Goal: Task Accomplishment & Management: Complete application form

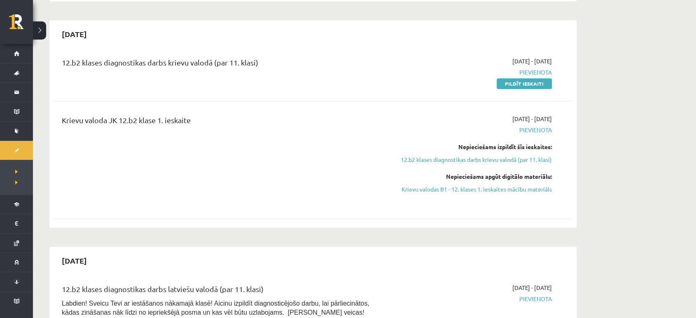
scroll to position [675, 0]
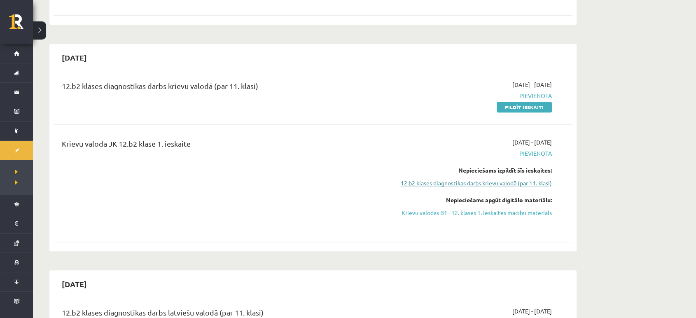
click at [509, 179] on link "12.b2 klases diagnostikas darbs krievu valodā (par 11. klasi)" at bounding box center [474, 183] width 155 height 9
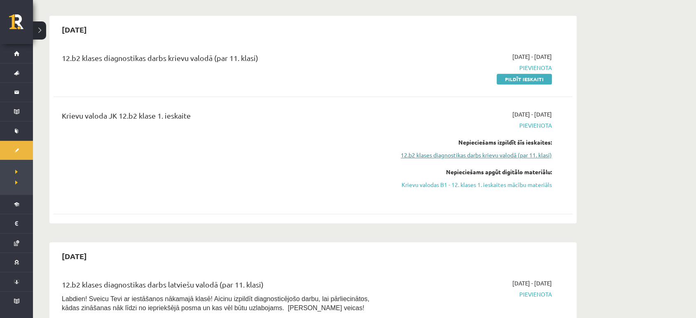
scroll to position [702, 0]
click at [507, 152] on link "12.b2 klases diagnostikas darbs krievu valodā (par 11. klasi)" at bounding box center [474, 156] width 155 height 9
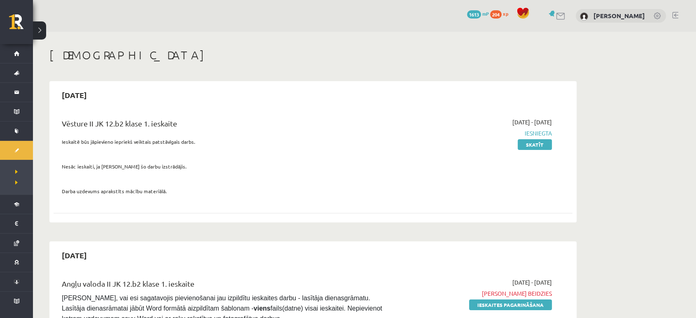
scroll to position [0, 0]
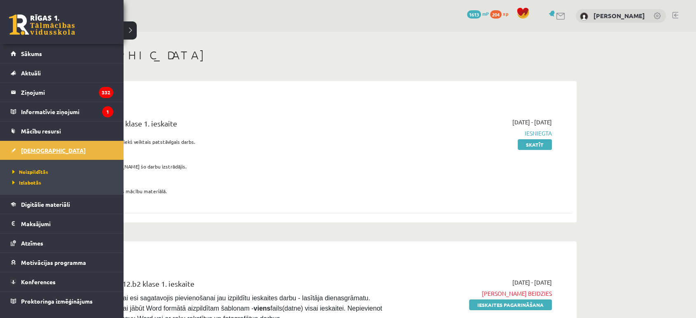
click at [36, 151] on span "[DEMOGRAPHIC_DATA]" at bounding box center [53, 150] width 65 height 7
click at [33, 171] on span "Neizpildītās" at bounding box center [29, 171] width 38 height 7
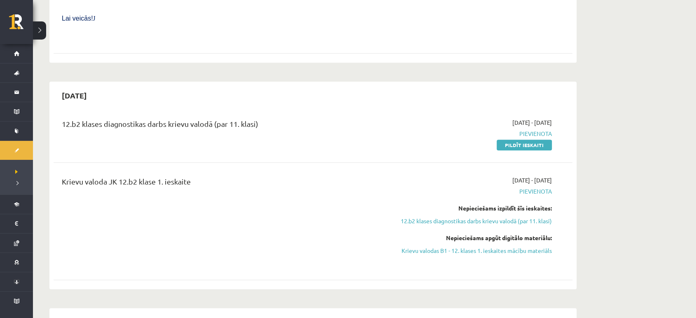
scroll to position [638, 0]
click at [519, 139] on link "Pildīt ieskaiti" at bounding box center [524, 144] width 55 height 11
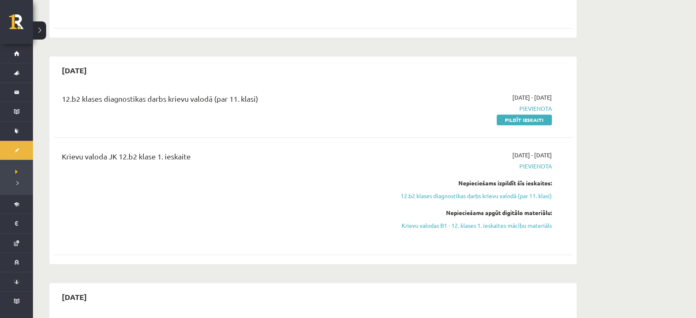
scroll to position [663, 0]
click at [526, 114] on link "Pildīt ieskaiti" at bounding box center [524, 119] width 55 height 11
click at [524, 114] on link "Pildīt ieskaiti" at bounding box center [524, 119] width 55 height 11
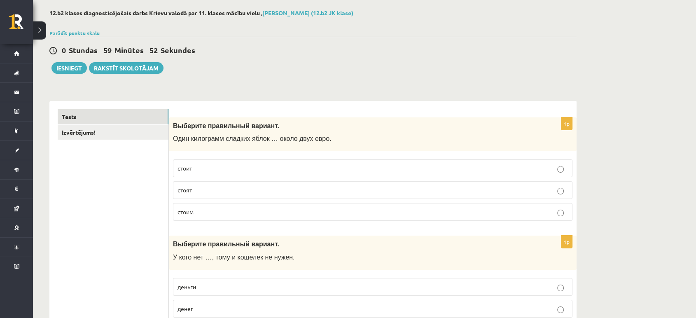
scroll to position [47, 0]
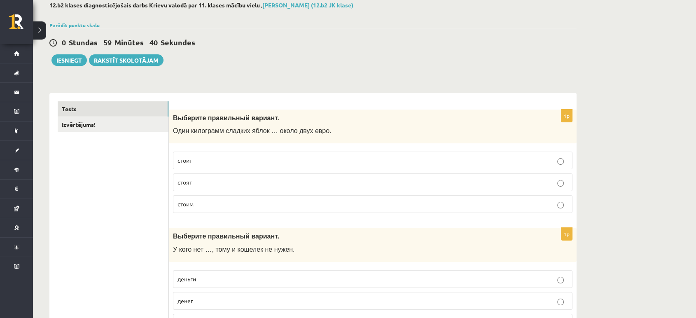
click at [232, 162] on p "стоит" at bounding box center [373, 160] width 390 height 9
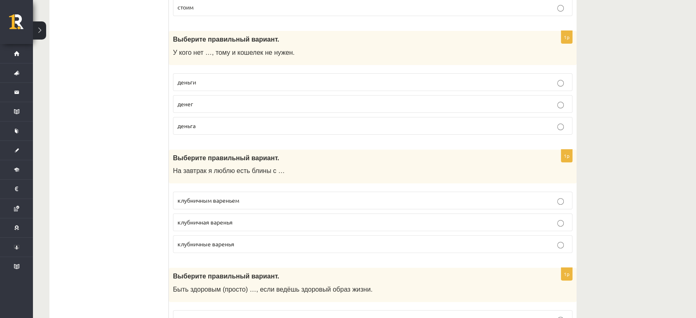
scroll to position [239, 0]
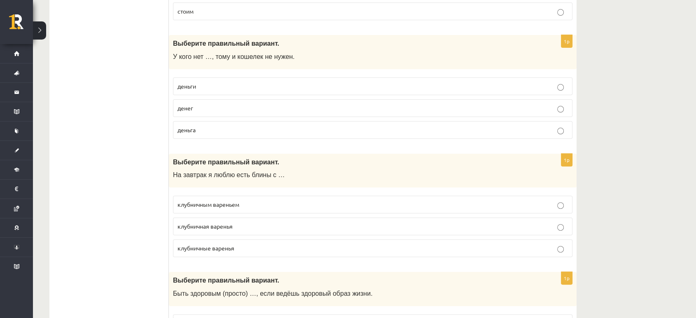
click at [231, 85] on p "деньги" at bounding box center [373, 86] width 390 height 9
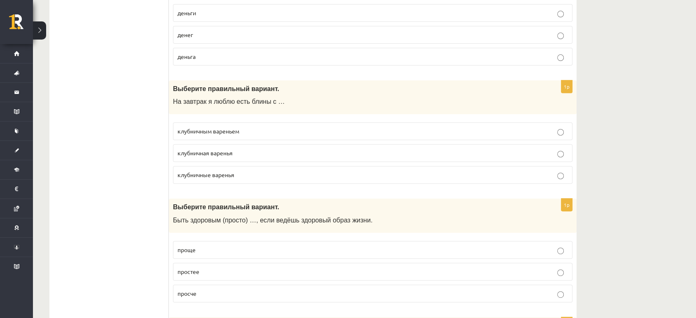
scroll to position [315, 0]
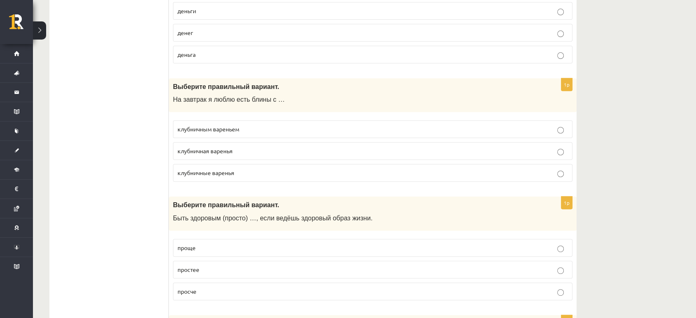
click at [256, 126] on p "клубничным вареньем" at bounding box center [373, 129] width 390 height 9
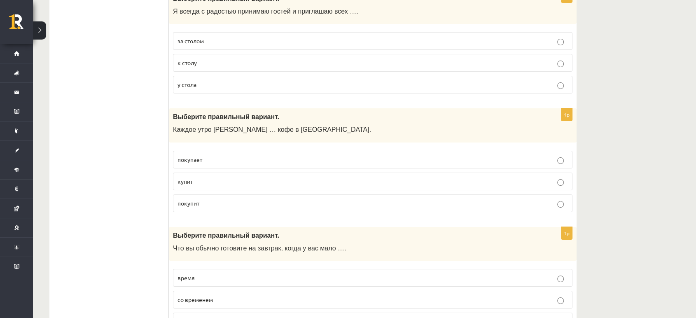
scroll to position [3188, 0]
click at [237, 156] on p "покупает" at bounding box center [373, 160] width 390 height 9
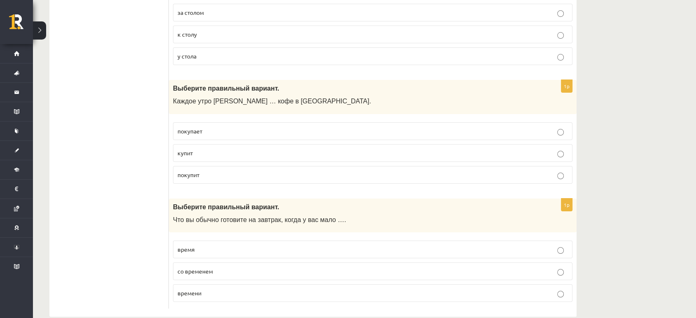
scroll to position [3222, 0]
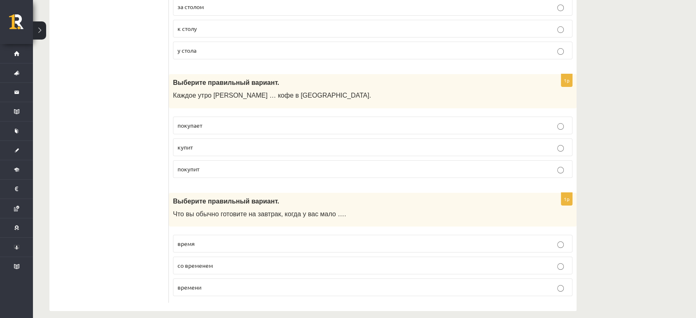
click at [243, 235] on label "время" at bounding box center [373, 244] width 400 height 18
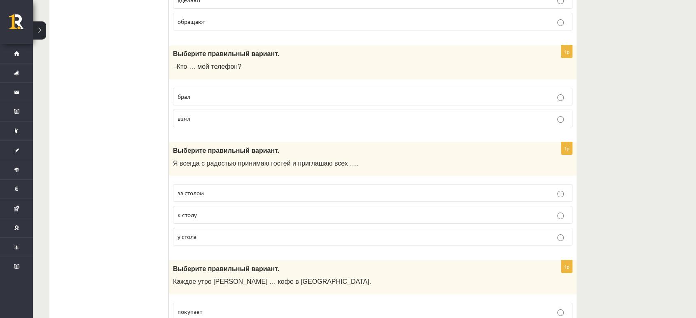
scroll to position [3033, 0]
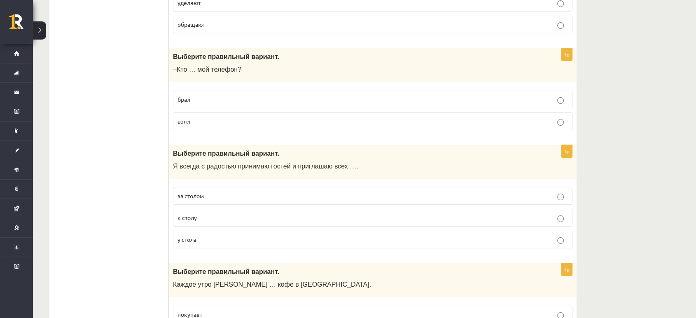
click at [227, 192] on p "за столом" at bounding box center [373, 196] width 390 height 9
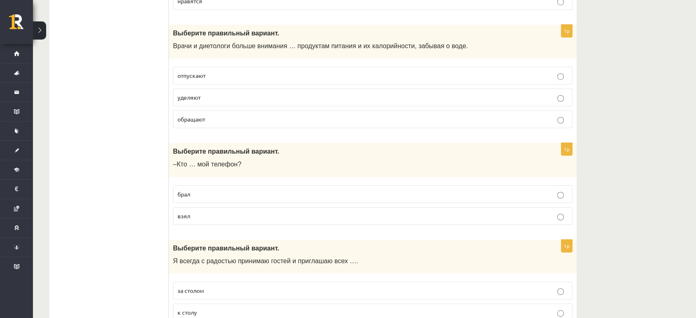
scroll to position [2938, 0]
click at [211, 212] on p "взял" at bounding box center [373, 216] width 390 height 9
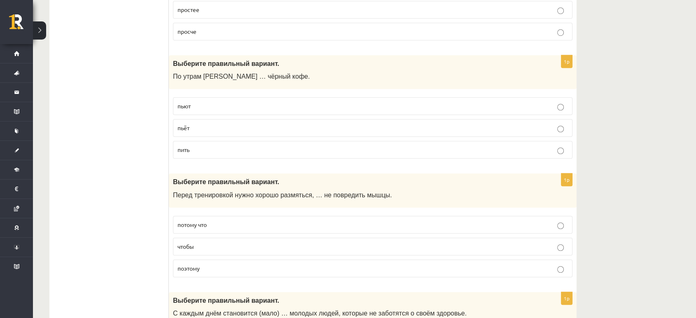
scroll to position [575, 0]
click at [230, 229] on label "потому что" at bounding box center [373, 224] width 400 height 18
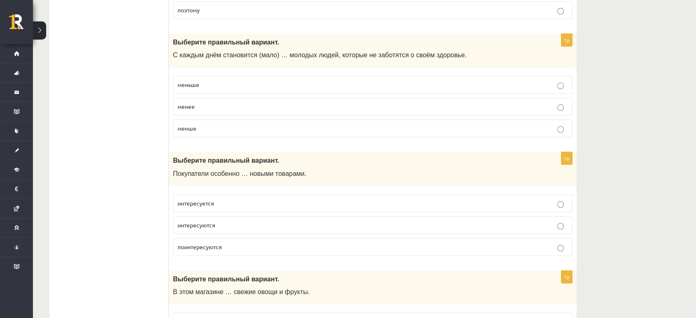
scroll to position [833, 0]
click at [188, 223] on span "интересуются" at bounding box center [197, 224] width 38 height 7
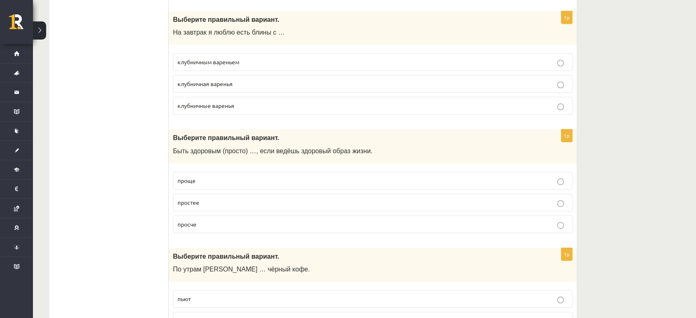
scroll to position [382, 0]
click at [247, 199] on p "простее" at bounding box center [373, 202] width 390 height 9
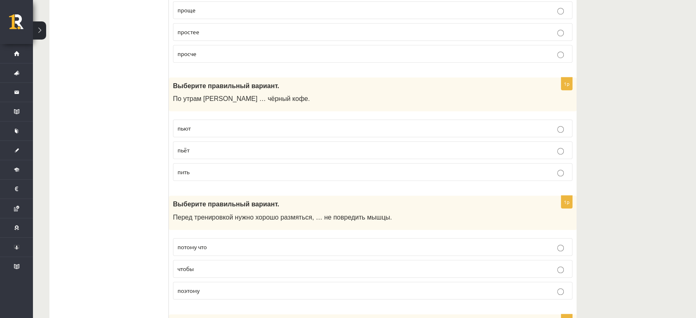
scroll to position [553, 0]
click at [199, 134] on label "пьют" at bounding box center [373, 128] width 400 height 18
click at [189, 171] on span "пить" at bounding box center [184, 171] width 12 height 7
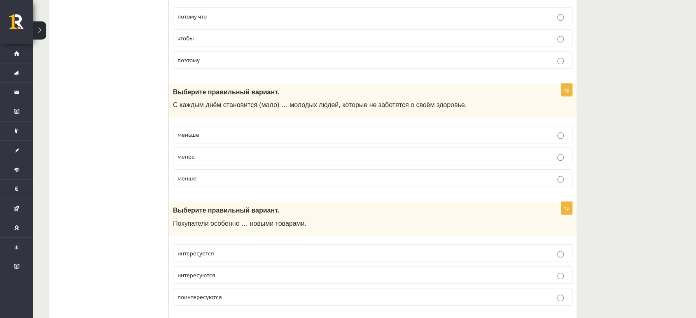
scroll to position [784, 0]
click at [214, 129] on p "меньше" at bounding box center [373, 133] width 390 height 9
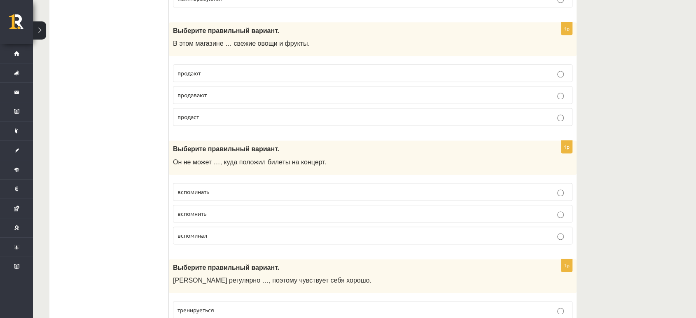
scroll to position [1080, 0]
click at [204, 75] on p "продают" at bounding box center [373, 74] width 390 height 9
click at [187, 92] on span "продавают" at bounding box center [192, 95] width 29 height 7
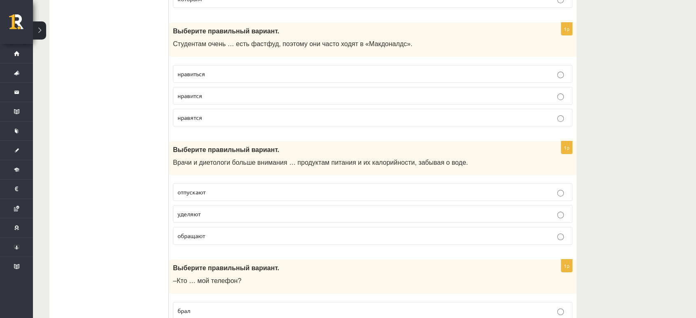
scroll to position [2822, 0]
click at [220, 231] on p "обращают" at bounding box center [373, 235] width 390 height 9
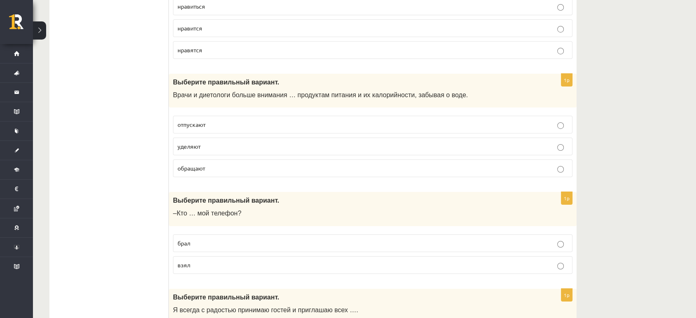
scroll to position [2890, 0]
drag, startPoint x: 171, startPoint y: 110, endPoint x: 161, endPoint y: 113, distance: 9.9
click at [174, 116] on label "отпускают" at bounding box center [373, 125] width 400 height 18
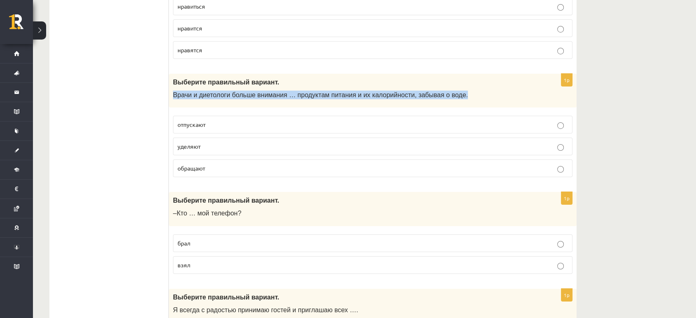
drag, startPoint x: 170, startPoint y: 89, endPoint x: 487, endPoint y: 91, distance: 316.7
click at [487, 91] on div "Выберите правильный вариант. Врачи и диетологи больше внимания … продуктам пита…" at bounding box center [373, 91] width 408 height 34
copy span "Врачи и диетологи больше внимания … продуктам питания и их калорийности, забыва…"
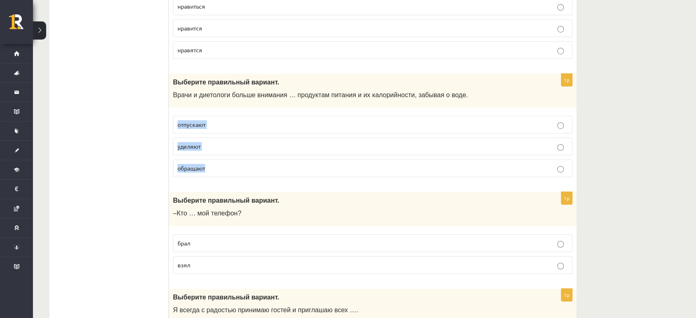
drag, startPoint x: 173, startPoint y: 113, endPoint x: 215, endPoint y: 165, distance: 67.3
click at [215, 165] on fieldset "отпускают уделяют обращают" at bounding box center [373, 146] width 400 height 68
copy fieldset "отпускают уделяют обращают"
click at [235, 145] on label "уделяют" at bounding box center [373, 147] width 400 height 18
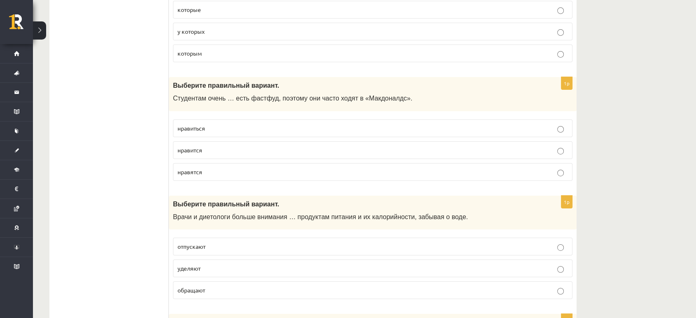
scroll to position [2765, 0]
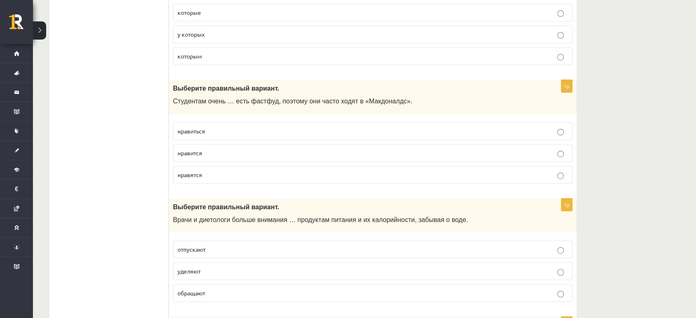
drag, startPoint x: 168, startPoint y: 95, endPoint x: 150, endPoint y: 112, distance: 25.1
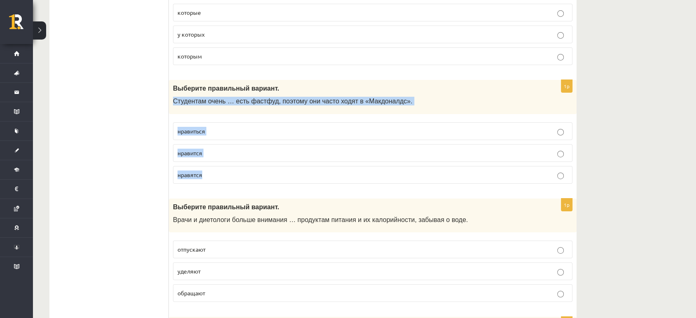
drag, startPoint x: 172, startPoint y: 94, endPoint x: 278, endPoint y: 161, distance: 125.8
click at [278, 161] on div "1p Выберите правильный вариант. Студентам очень … есть фастфуд, поэтому они час…" at bounding box center [373, 135] width 408 height 110
copy div "Студентам очень … есть фастфуд, поэтому они часто ходят в «Макдоналдс». нравить…"
click at [240, 150] on label "нравится" at bounding box center [373, 153] width 400 height 18
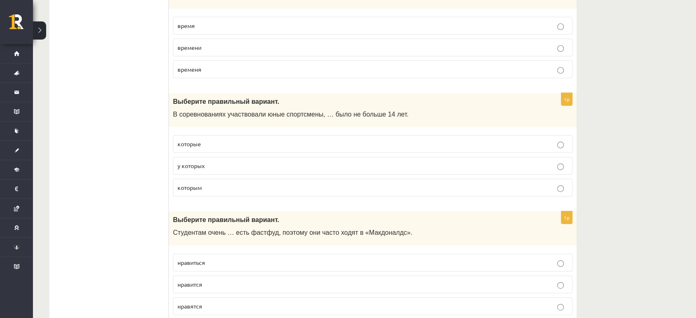
scroll to position [2617, 0]
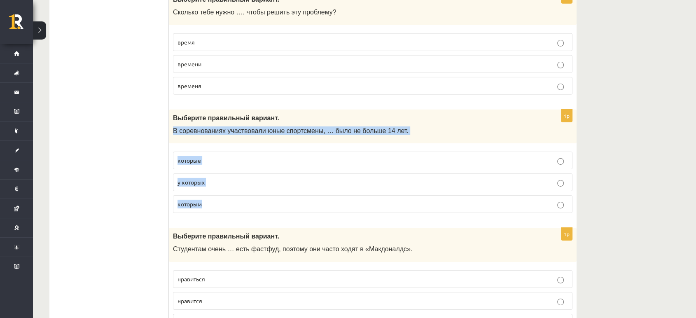
drag, startPoint x: 172, startPoint y: 124, endPoint x: 247, endPoint y: 193, distance: 101.7
click at [247, 193] on div "1p Выберите правильный вариант. В соревнованиях участвовали юные спортсмены, … …" at bounding box center [373, 165] width 408 height 110
copy div "В соревнованиях участвовали юные спортсмены, … было не больше 14 лет. которые у…"
click at [244, 200] on p "которым" at bounding box center [373, 204] width 390 height 9
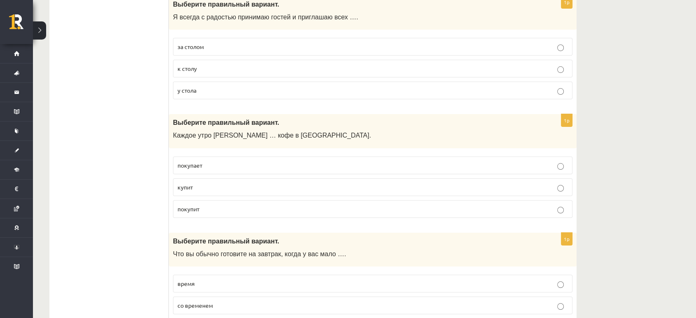
scroll to position [3222, 0]
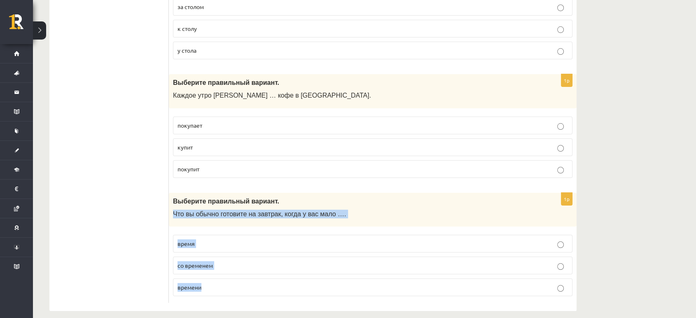
drag, startPoint x: 171, startPoint y: 205, endPoint x: 333, endPoint y: 279, distance: 178.2
click at [333, 279] on div "1p Выберите правильный вариант. Что вы обычно готовите на завтрак, когда у вас …" at bounding box center [373, 248] width 408 height 110
copy div "Что вы обычно готовите на завтрак, когда у вас мало …. время со временем времени"
click at [275, 283] on p "времени" at bounding box center [373, 287] width 390 height 9
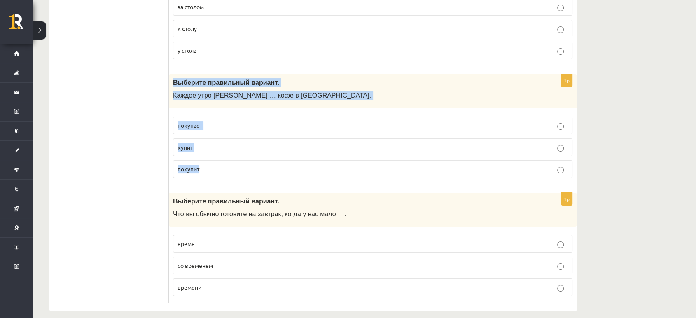
drag, startPoint x: 171, startPoint y: 72, endPoint x: 233, endPoint y: 156, distance: 104.9
click at [233, 156] on div "1p Выберите правильный вариант. Каждое утро Анна … кофе в киоске. покупает купи…" at bounding box center [373, 129] width 408 height 110
copy div "Выберите правильный вариант. Каждое утро Анна … кофе в киоске. покупает купит п…"
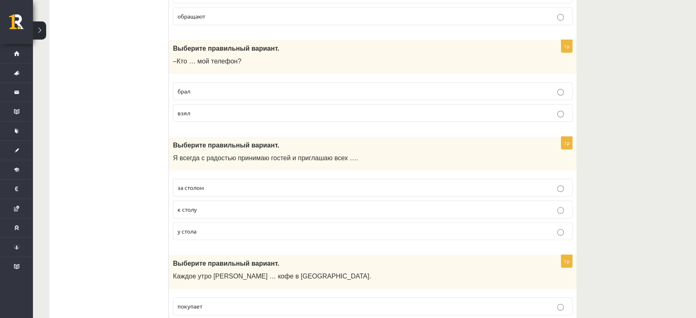
scroll to position [3041, 0]
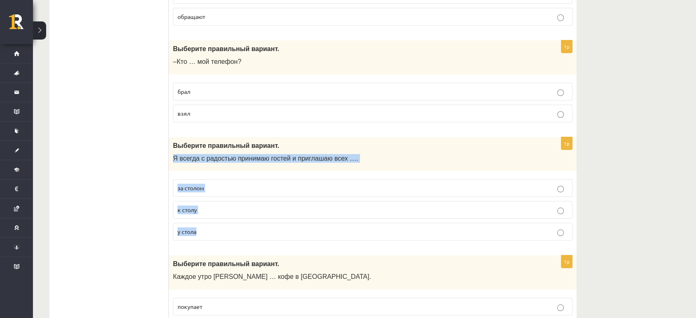
drag, startPoint x: 172, startPoint y: 147, endPoint x: 350, endPoint y: 229, distance: 196.6
click at [350, 229] on div "1p Выберите правильный вариант. Я всегда с радостью принимаю гостей и приглашаю…" at bounding box center [373, 192] width 408 height 110
copy div "Я всегда с радостью принимаю гостей и приглашаю всех …. за столом к столу у сто…"
click at [259, 201] on label "к столу" at bounding box center [373, 210] width 400 height 18
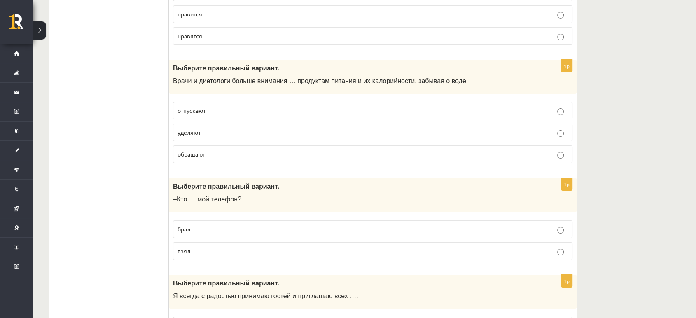
scroll to position [2902, 0]
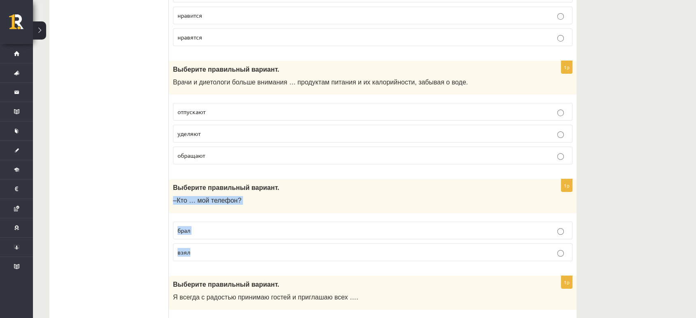
drag, startPoint x: 171, startPoint y: 192, endPoint x: 250, endPoint y: 253, distance: 99.5
click at [250, 253] on div "1p Выберите правильный вариант. –Кто … мой телефон? брал взял" at bounding box center [373, 223] width 408 height 89
copy div "–Кто … мой телефон? брал взял"
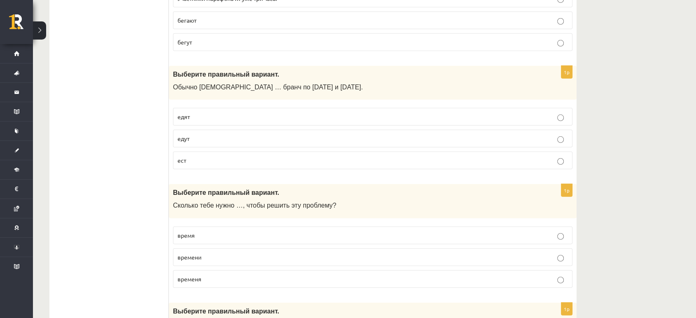
scroll to position [2422, 0]
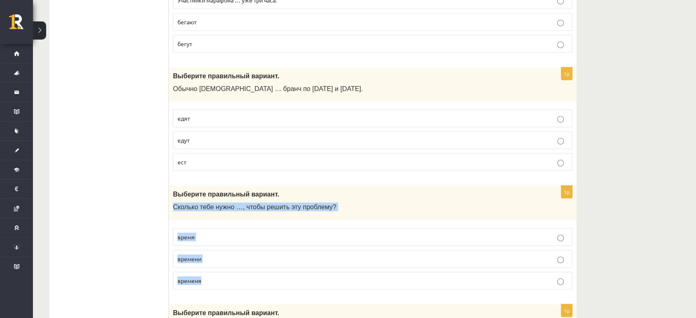
drag, startPoint x: 171, startPoint y: 196, endPoint x: 283, endPoint y: 274, distance: 135.8
click at [283, 274] on div "1p Выберите правильный вариант. Сколько тебе нужно …, чтобы решить эту проблему…" at bounding box center [373, 241] width 408 height 110
copy div "Сколько тебе нужно …, чтобы решить эту проблему? время времени временя"
click at [224, 255] on p "времени" at bounding box center [373, 259] width 390 height 9
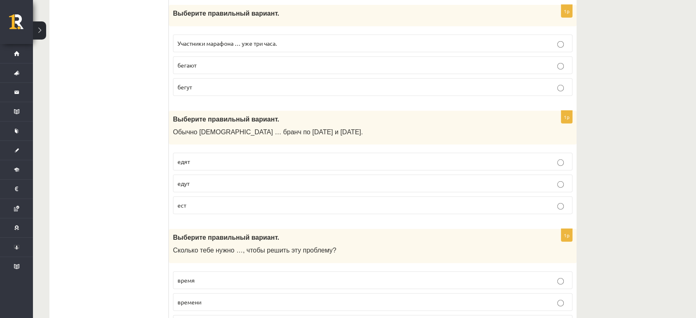
scroll to position [2366, 0]
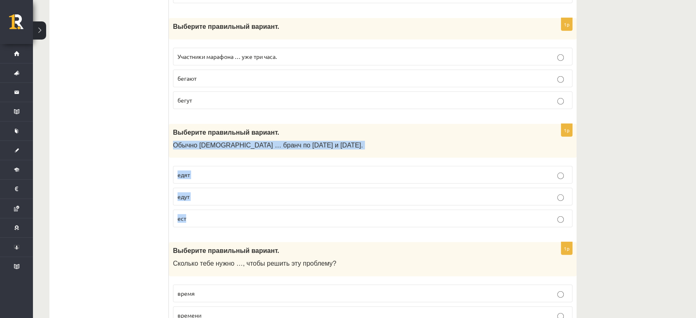
drag, startPoint x: 171, startPoint y: 137, endPoint x: 325, endPoint y: 226, distance: 177.9
click at [325, 226] on div "1p Выберите правильный вариант. Обычно англичане … бранч по субботам и воскресе…" at bounding box center [373, 179] width 408 height 110
copy div "Обычно англичане … бранч по субботам и воскресеньям. едят едут ест"
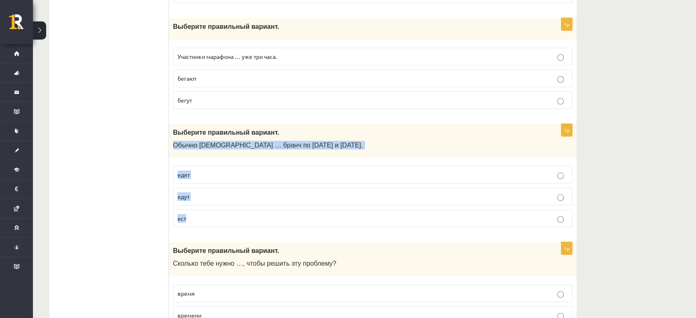
drag, startPoint x: 170, startPoint y: 139, endPoint x: 339, endPoint y: 214, distance: 185.1
click at [339, 214] on div "1p Выберите правильный вариант. Обычно англичане … бранч по субботам и воскресе…" at bounding box center [373, 179] width 408 height 110
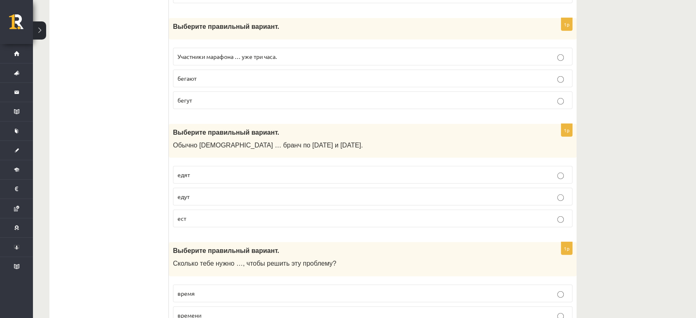
click at [227, 214] on p "ест" at bounding box center [373, 218] width 390 height 9
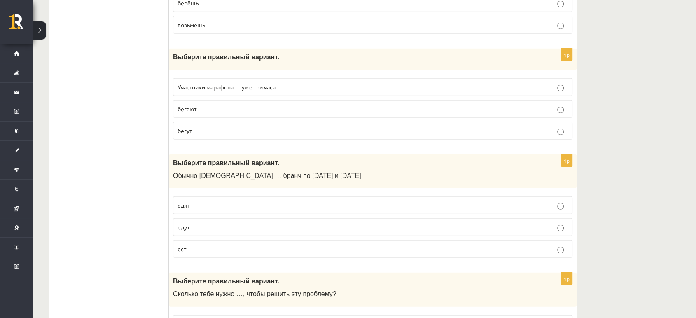
scroll to position [2336, 0]
click at [231, 196] on label "едят" at bounding box center [373, 205] width 400 height 18
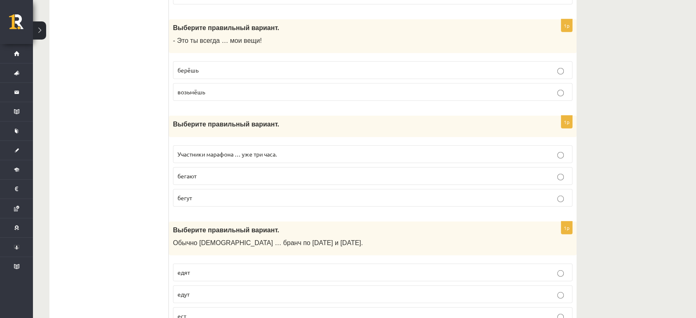
scroll to position [2267, 0]
click at [171, 138] on div "1p Выберите правильный вариант. Участники марафона … уже три часа. бегают бегут" at bounding box center [373, 165] width 408 height 97
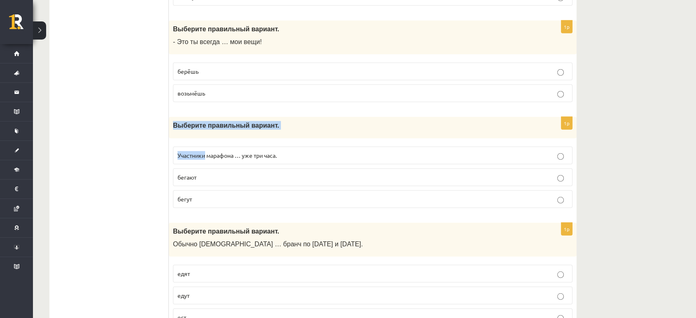
drag, startPoint x: 171, startPoint y: 138, endPoint x: 170, endPoint y: 119, distance: 19.0
click at [170, 119] on div "1p Выберите правильный вариант. Участники марафона … уже три часа. бегают бегут" at bounding box center [373, 165] width 408 height 97
click at [170, 119] on div "Выберите правильный вариант." at bounding box center [373, 127] width 408 height 21
drag, startPoint x: 170, startPoint y: 119, endPoint x: 257, endPoint y: 199, distance: 118.3
click at [257, 199] on div "1p Выберите правильный вариант. Участники марафона … уже три часа. бегают бегут" at bounding box center [373, 165] width 408 height 97
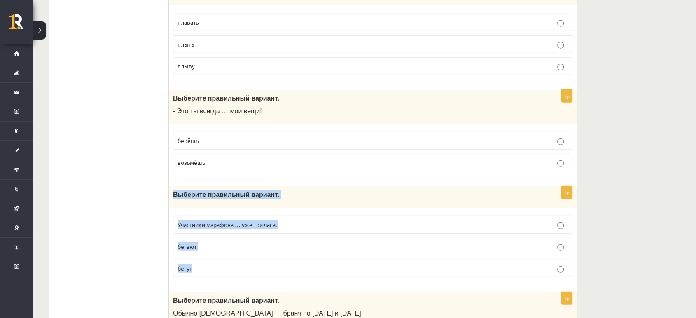
scroll to position [2197, 0]
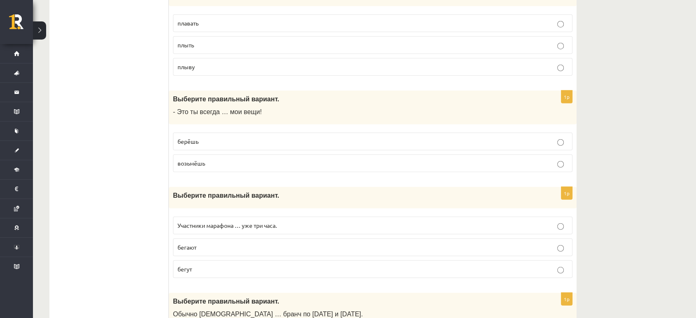
drag, startPoint x: 172, startPoint y: 91, endPoint x: 160, endPoint y: 96, distance: 12.2
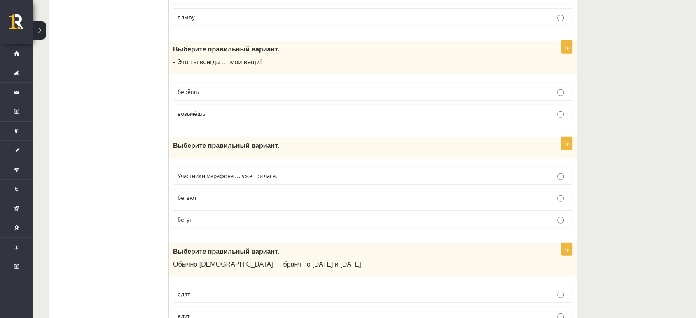
scroll to position [2246, 0]
click at [231, 215] on p "бегут" at bounding box center [373, 219] width 390 height 9
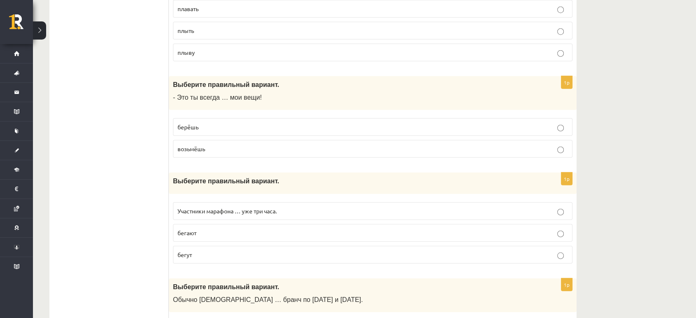
scroll to position [2166, 0]
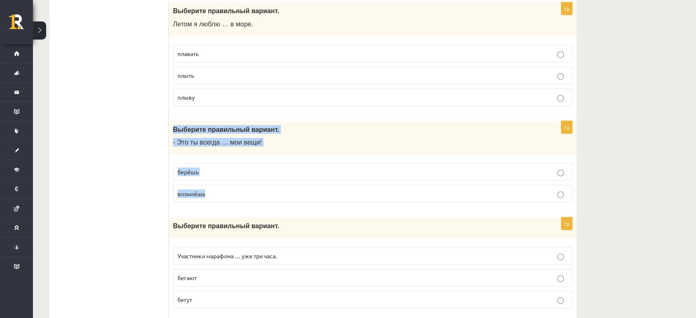
drag, startPoint x: 171, startPoint y: 124, endPoint x: 231, endPoint y: 196, distance: 94.2
click at [231, 196] on div "1p Выберите правильный вариант. - Это ты всегда … мои вещи! берёшь возьмёшь" at bounding box center [373, 165] width 408 height 89
click at [258, 168] on p "берёшь" at bounding box center [373, 172] width 390 height 9
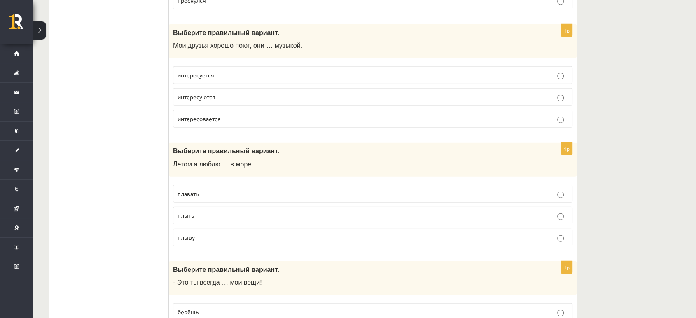
scroll to position [2026, 0]
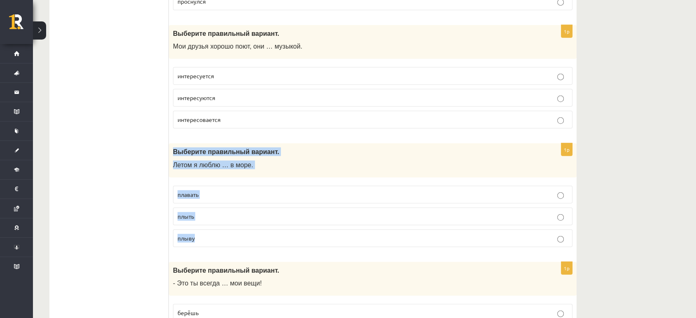
drag, startPoint x: 170, startPoint y: 145, endPoint x: 219, endPoint y: 240, distance: 107.2
click at [219, 240] on div "1p Выберите правильный вариант. Летом я люблю … в море. плавать плыть плыву" at bounding box center [373, 198] width 408 height 110
click at [228, 190] on p "плавать" at bounding box center [373, 194] width 390 height 9
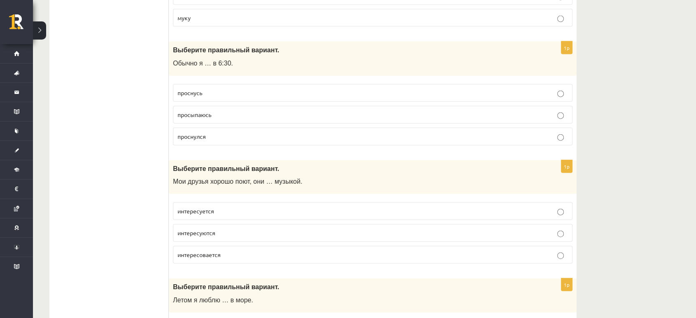
scroll to position [1882, 0]
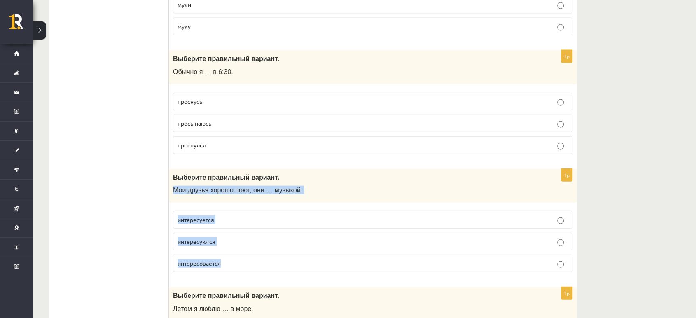
drag, startPoint x: 173, startPoint y: 182, endPoint x: 275, endPoint y: 261, distance: 129.2
click at [275, 261] on div "1p Выберите правильный вариант. Мои друзья хорошо поют, они … музыкой. интересу…" at bounding box center [373, 224] width 408 height 110
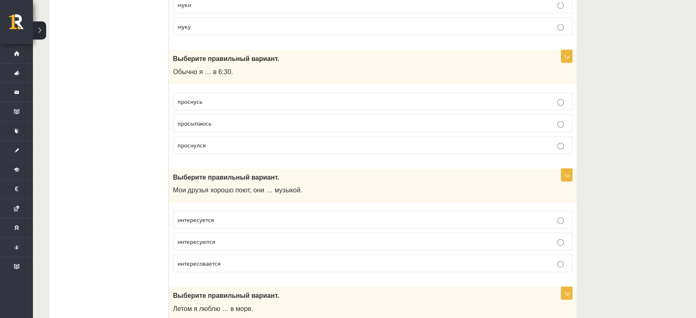
click at [221, 237] on p "интересуются" at bounding box center [373, 241] width 390 height 9
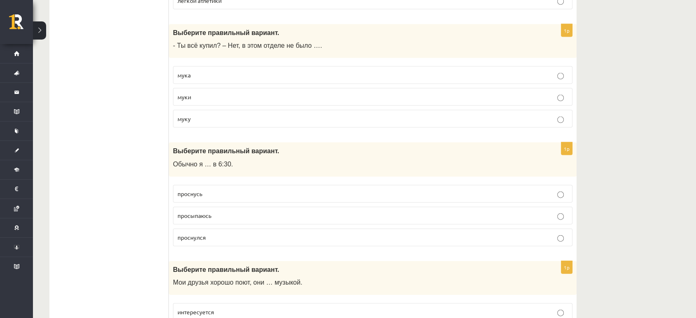
scroll to position [1785, 0]
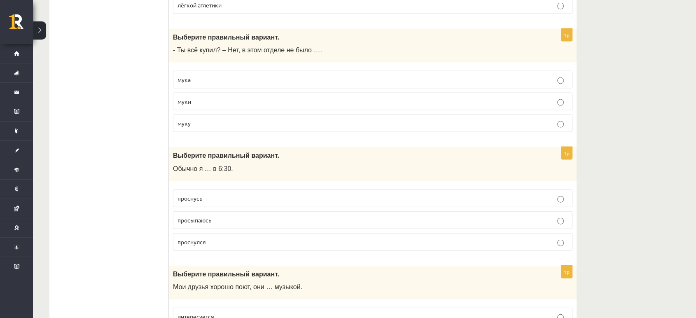
click at [202, 238] on span "проснулся" at bounding box center [192, 241] width 28 height 7
drag, startPoint x: 171, startPoint y: 161, endPoint x: 238, endPoint y: 233, distance: 98.2
click at [238, 233] on div "1p Выберите правильный вариант. Обычно я … в 6:30. проснусь просыпаюсь проснулся" at bounding box center [373, 202] width 408 height 110
click at [132, 161] on ul "Tests Izvērtējums!" at bounding box center [113, 51] width 111 height 3377
click at [242, 217] on p "просыпаюсь" at bounding box center [373, 220] width 390 height 9
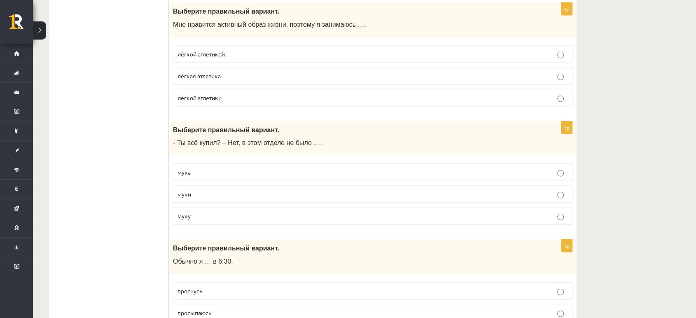
scroll to position [1673, 0]
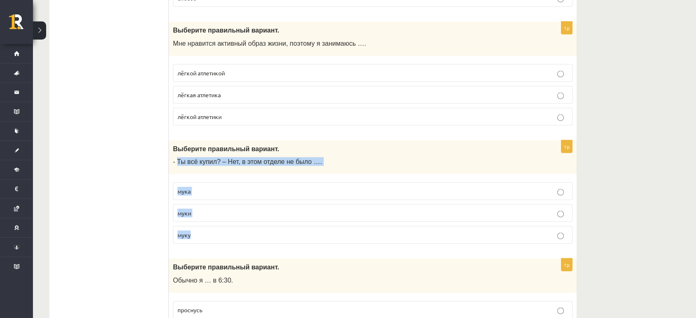
drag, startPoint x: 176, startPoint y: 154, endPoint x: 270, endPoint y: 232, distance: 122.0
click at [270, 232] on div "1p Выберите правильный вариант. - Ты всё купил? – Нет, в этом отделе не было ….…" at bounding box center [373, 195] width 408 height 110
click at [227, 209] on p "муки" at bounding box center [373, 213] width 390 height 9
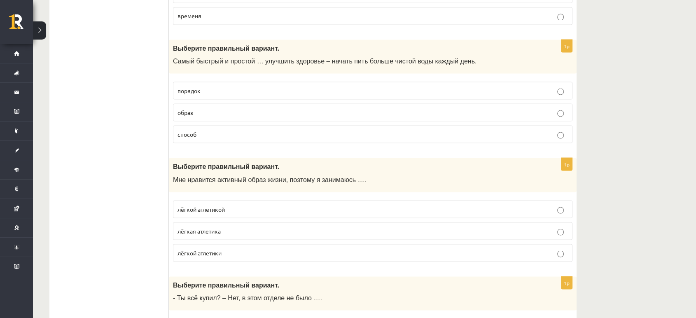
scroll to position [1534, 0]
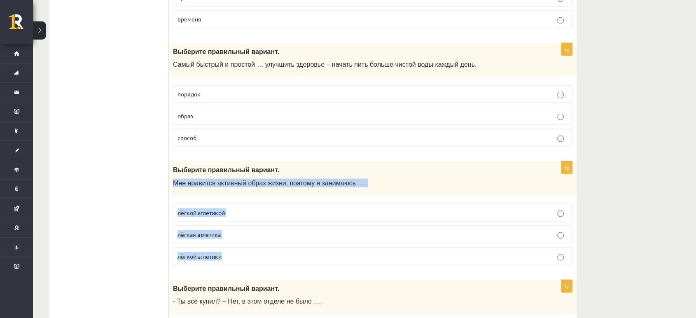
drag, startPoint x: 171, startPoint y: 175, endPoint x: 314, endPoint y: 251, distance: 161.8
click at [314, 251] on div "1p Выберите правильный вариант. Мне нравится активный образ жизни, поэтому я за…" at bounding box center [373, 216] width 408 height 110
click at [270, 208] on p "лёгкой атлетикой" at bounding box center [373, 212] width 390 height 9
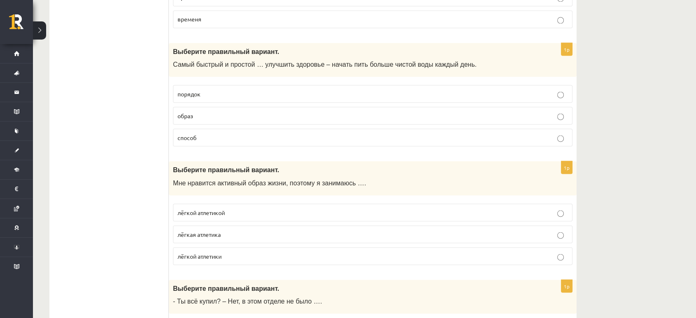
click at [240, 203] on label "лёгкой атлетикой" at bounding box center [373, 212] width 400 height 18
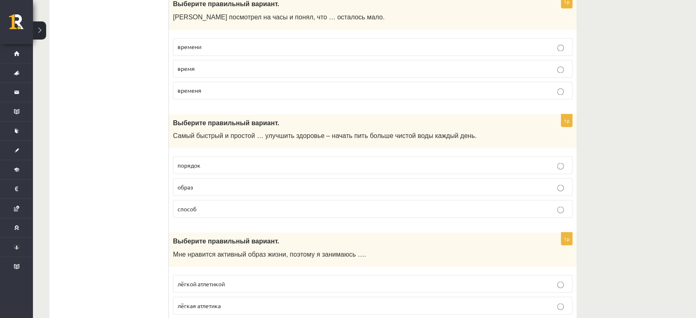
scroll to position [1461, 0]
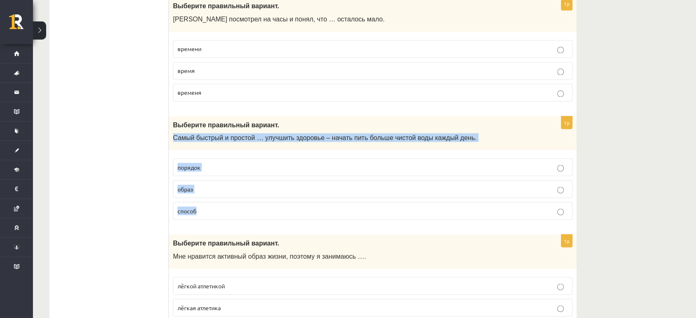
drag, startPoint x: 173, startPoint y: 135, endPoint x: 430, endPoint y: 217, distance: 270.0
click at [430, 217] on div "1p Выберите правильный вариант. Самый быстрый и простой … улучшить здоровье – н…" at bounding box center [373, 171] width 408 height 110
click at [250, 206] on p "способ" at bounding box center [373, 210] width 390 height 9
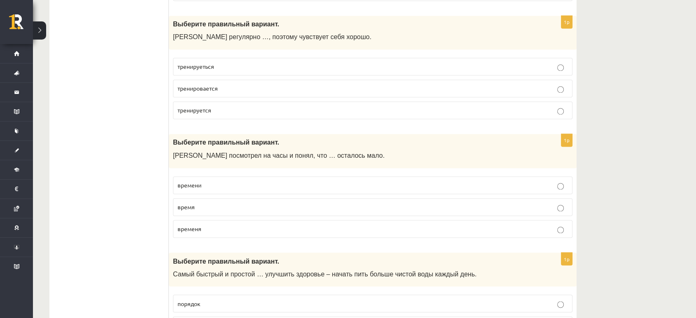
scroll to position [1321, 0]
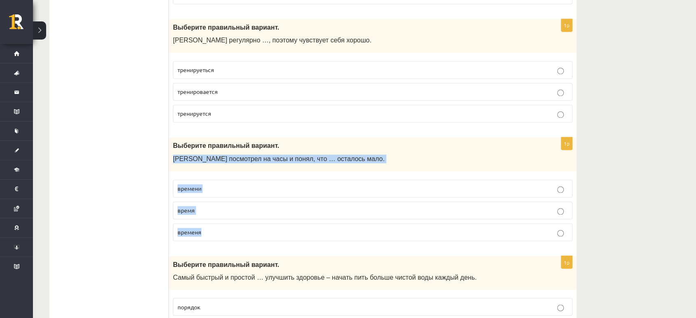
drag, startPoint x: 169, startPoint y: 150, endPoint x: 318, endPoint y: 228, distance: 168.0
click at [318, 228] on div "1p Выберите правильный вариант. Марис посмотрел на часы и понял, что … осталось…" at bounding box center [373, 192] width 408 height 110
click at [236, 184] on p "времени" at bounding box center [373, 188] width 390 height 9
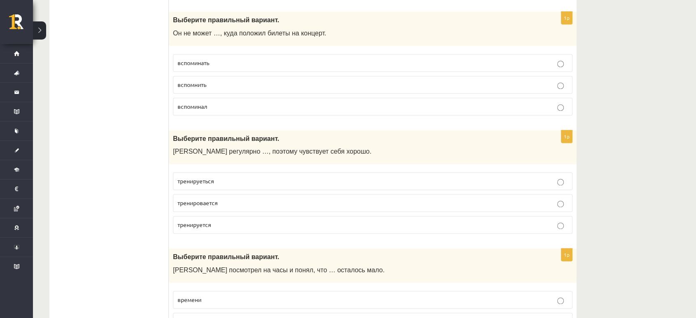
scroll to position [1206, 0]
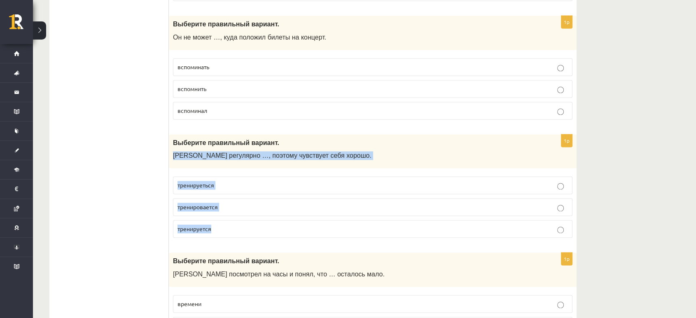
drag, startPoint x: 171, startPoint y: 149, endPoint x: 286, endPoint y: 223, distance: 136.9
click at [286, 223] on div "1p Выберите правильный вариант. Марис регулярно …, поэтому чувствует себя хорош…" at bounding box center [373, 189] width 408 height 110
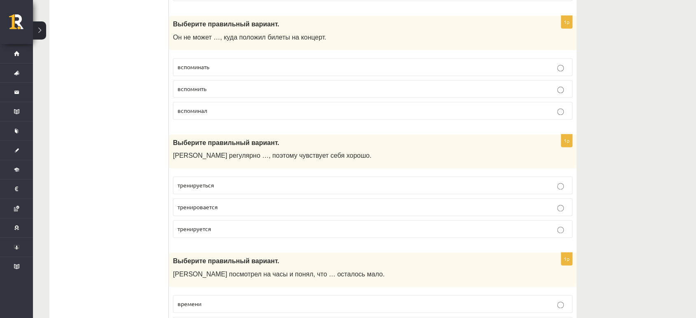
click at [231, 184] on p "тренируеться" at bounding box center [373, 185] width 390 height 9
click at [216, 231] on label "тренируется" at bounding box center [373, 229] width 400 height 18
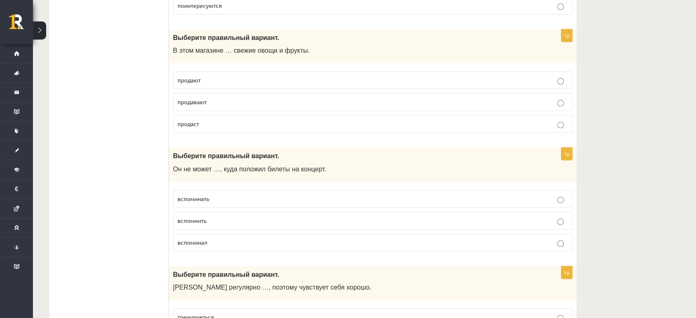
scroll to position [1074, 0]
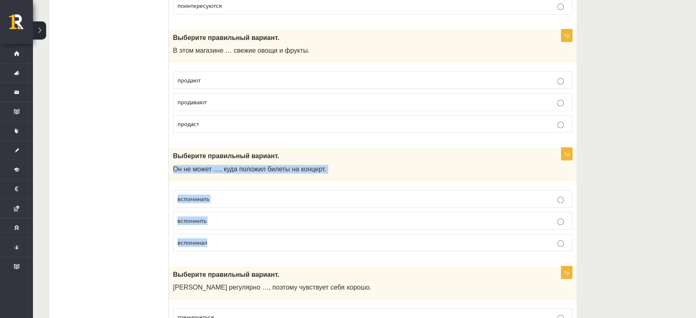
drag, startPoint x: 168, startPoint y: 166, endPoint x: 294, endPoint y: 236, distance: 144.2
click at [294, 236] on div "1p Выберите правильный вариант. Он не может …, куда положил билеты на концерт. …" at bounding box center [373, 202] width 408 height 110
click at [252, 227] on fieldset "вспоминать вспомнить вспоминал" at bounding box center [373, 220] width 400 height 68
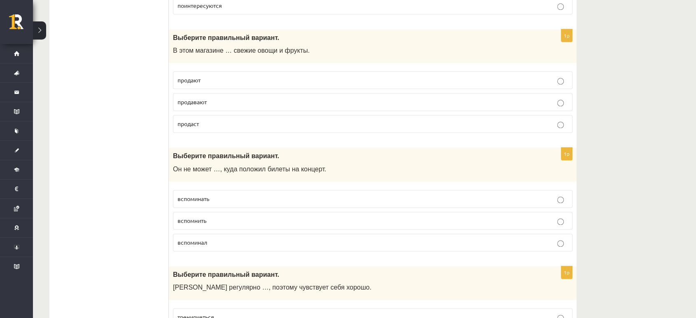
click at [206, 220] on span "вспомнить" at bounding box center [192, 220] width 29 height 7
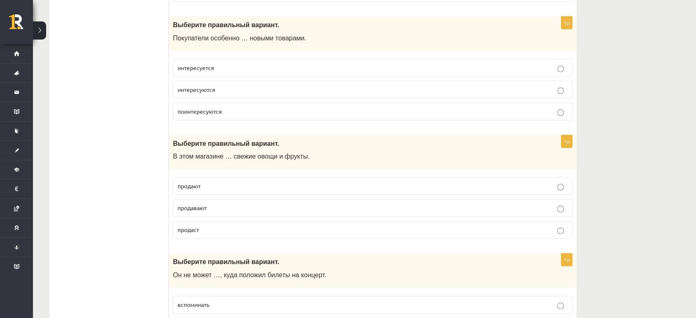
scroll to position [968, 0]
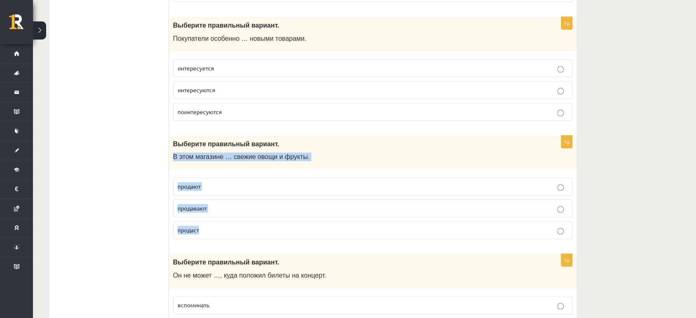
drag, startPoint x: 171, startPoint y: 153, endPoint x: 294, endPoint y: 229, distance: 144.1
click at [294, 229] on div "1p Выберите правильный вариант. В этом магазине … свежие овощи и фрукты. продаю…" at bounding box center [373, 191] width 408 height 110
click at [277, 182] on p "продают" at bounding box center [373, 186] width 390 height 9
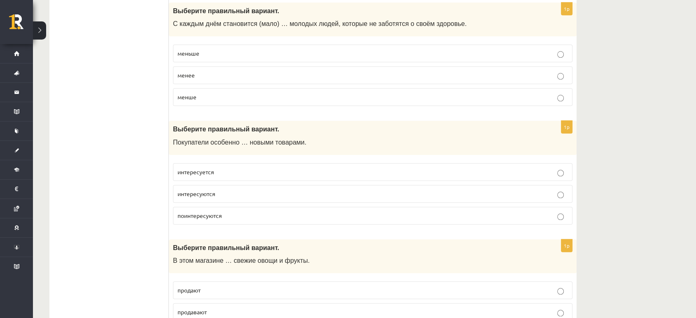
scroll to position [860, 0]
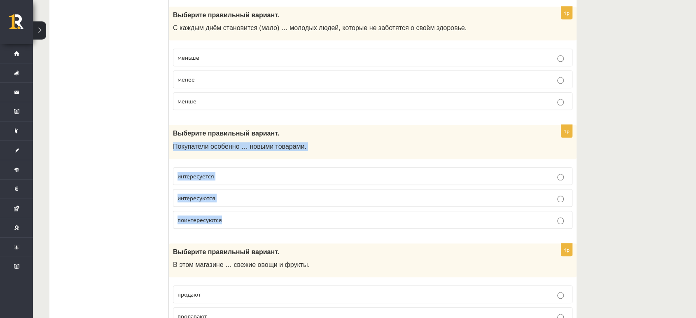
drag, startPoint x: 171, startPoint y: 144, endPoint x: 281, endPoint y: 213, distance: 130.1
click at [281, 213] on div "1p Выберите правильный вариант. Покупатели особенно … новыми товарами. интересу…" at bounding box center [373, 180] width 408 height 110
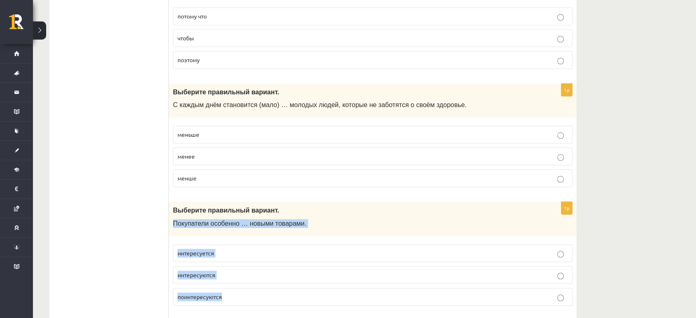
scroll to position [761, 0]
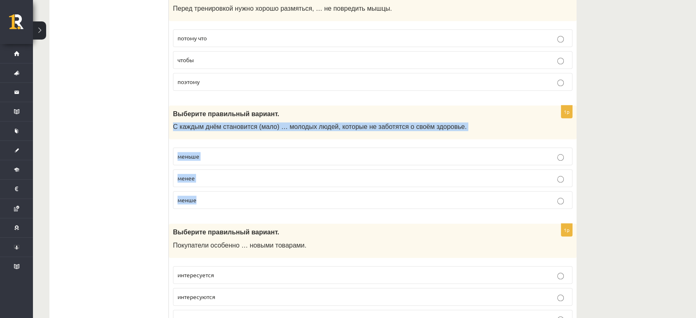
drag, startPoint x: 170, startPoint y: 122, endPoint x: 414, endPoint y: 200, distance: 255.8
click at [414, 200] on div "1p Выберите правильный вариант. С каждым днём становится (мало) … молодых людей…" at bounding box center [373, 160] width 408 height 110
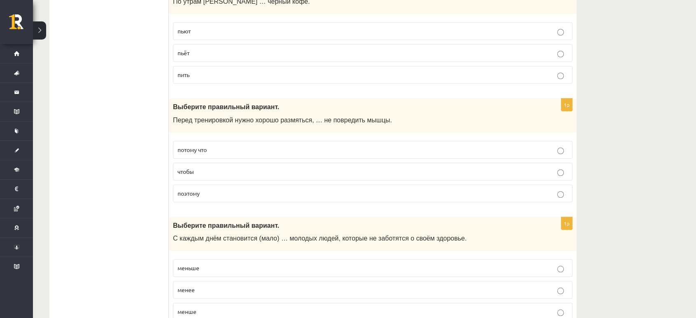
scroll to position [648, 0]
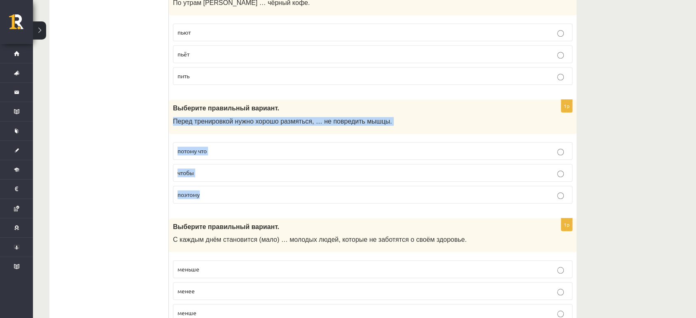
drag, startPoint x: 172, startPoint y: 121, endPoint x: 372, endPoint y: 208, distance: 218.4
click at [257, 177] on label "чтобы" at bounding box center [373, 173] width 400 height 18
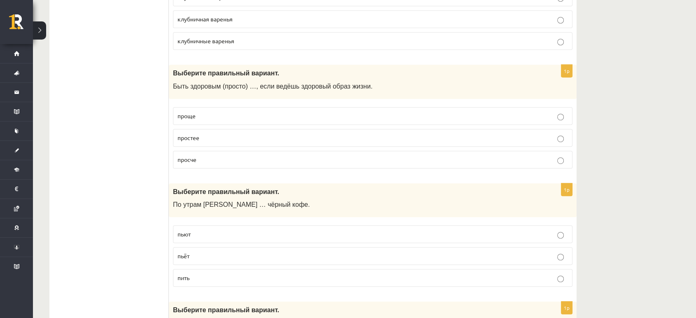
scroll to position [446, 0]
drag, startPoint x: 171, startPoint y: 205, endPoint x: 248, endPoint y: 279, distance: 106.9
click at [248, 279] on div "1p Выберите правильный вариант. По утрам Янис … чёрный кофе. пьют пьёт пить" at bounding box center [373, 239] width 408 height 110
click at [237, 257] on p "пьёт" at bounding box center [373, 256] width 390 height 9
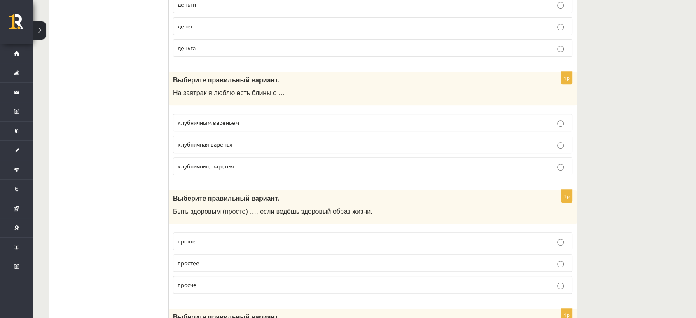
scroll to position [320, 0]
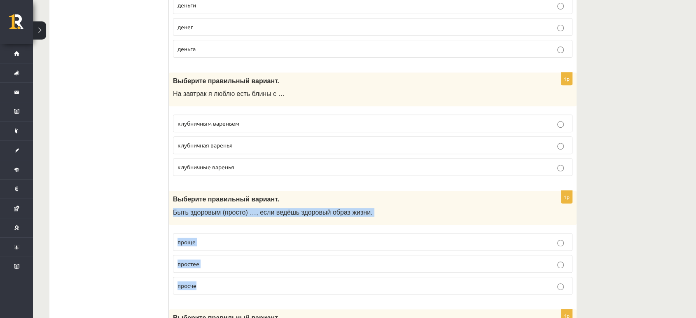
drag, startPoint x: 172, startPoint y: 208, endPoint x: 273, endPoint y: 280, distance: 124.1
click at [273, 280] on div "1p Выберите правильный вариант. Быть здоровым (просто) …, если ведёшь здоровый …" at bounding box center [373, 246] width 408 height 110
click at [229, 240] on p "проще" at bounding box center [373, 242] width 390 height 9
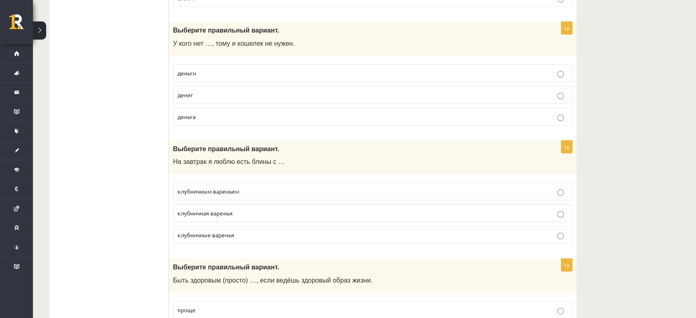
scroll to position [252, 0]
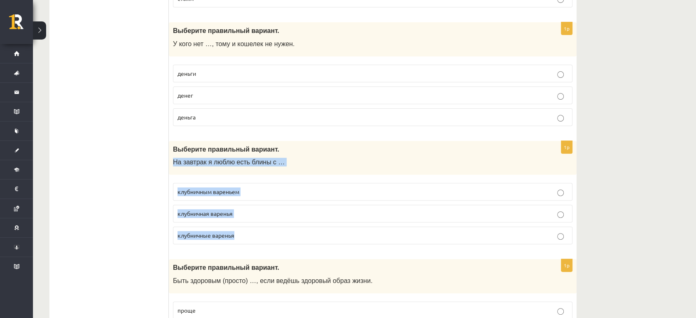
drag, startPoint x: 173, startPoint y: 161, endPoint x: 267, endPoint y: 237, distance: 120.7
click at [267, 237] on div "1p Выберите правильный вариант. На завтрак я люблю есть блины с … клубничным ва…" at bounding box center [373, 196] width 408 height 110
click at [275, 190] on p "клубничным вареньем" at bounding box center [373, 191] width 390 height 9
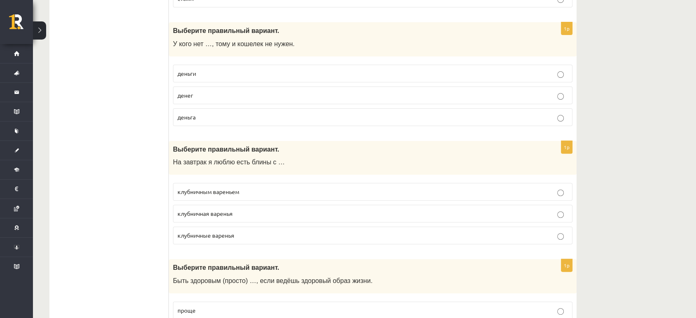
click at [260, 191] on p "клубничным вареньем" at bounding box center [373, 191] width 390 height 9
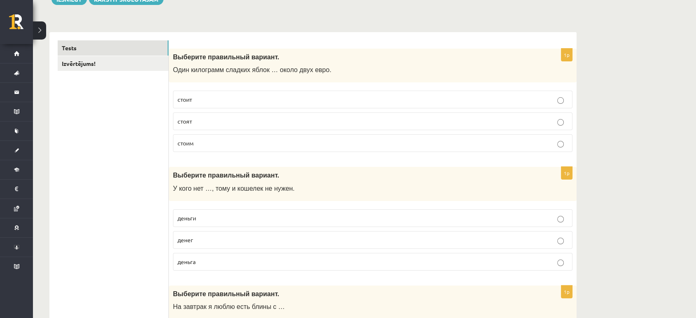
scroll to position [114, 0]
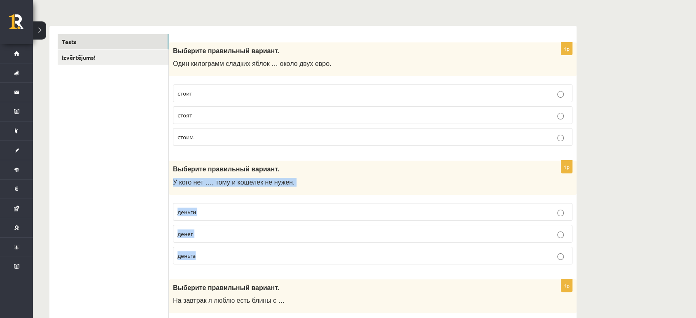
drag, startPoint x: 171, startPoint y: 181, endPoint x: 287, endPoint y: 262, distance: 141.4
click at [287, 262] on div "1p Выберите правильный вариант. У кого нет …, тому и кошелек не нужен. деньги д…" at bounding box center [373, 216] width 408 height 110
click at [222, 239] on label "денег" at bounding box center [373, 234] width 400 height 18
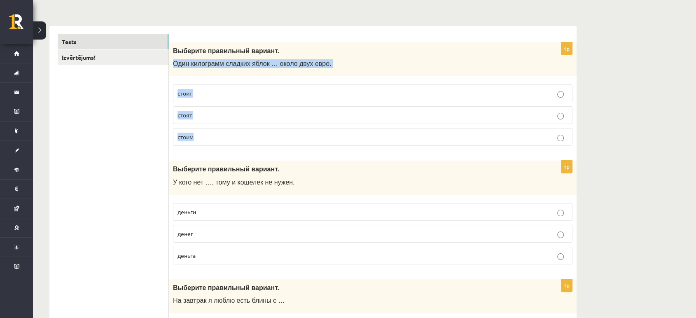
drag, startPoint x: 172, startPoint y: 63, endPoint x: 327, endPoint y: 136, distance: 171.2
click at [327, 136] on div "1p Выберите правильный вариант. Один килограмм сладких яблок … около двух евро.…" at bounding box center [373, 97] width 408 height 110
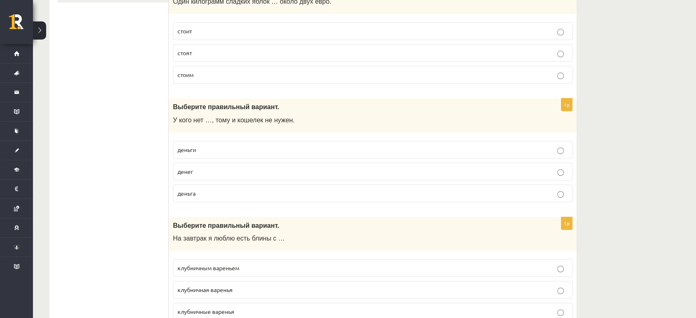
scroll to position [0, 0]
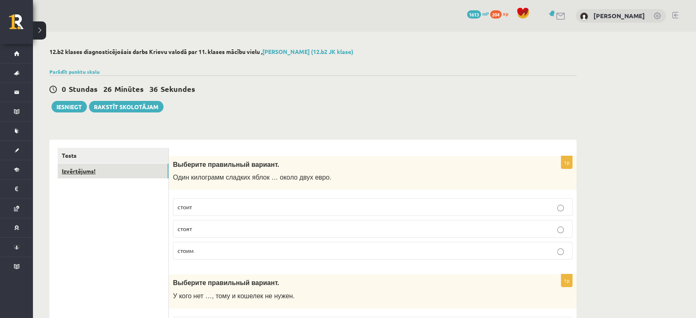
click at [95, 173] on link "Izvērtējums!" at bounding box center [113, 171] width 111 height 15
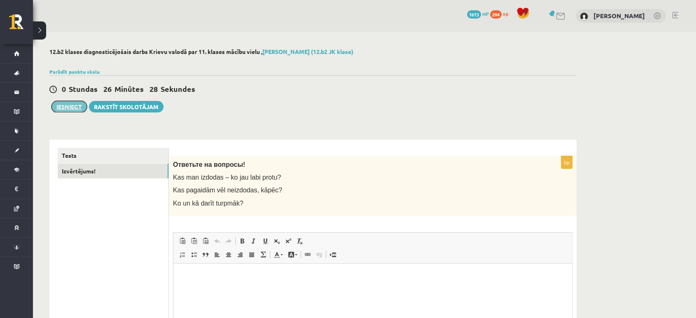
click at [70, 101] on button "Iesniegt" at bounding box center [68, 107] width 35 height 12
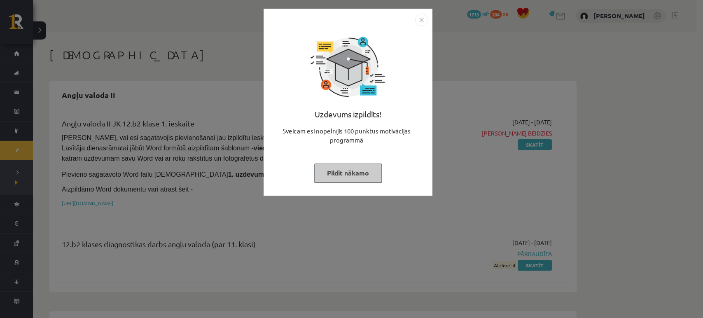
click at [355, 179] on button "Pildīt nākamo" at bounding box center [348, 173] width 68 height 19
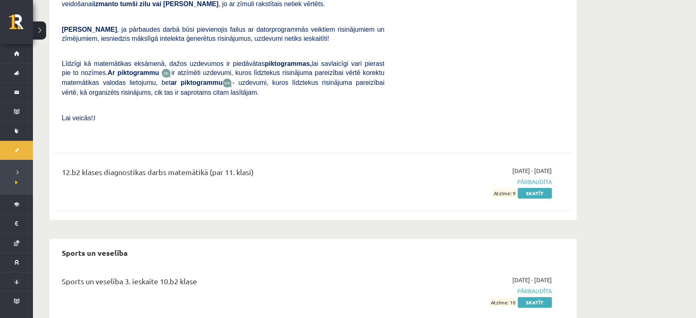
scroll to position [3790, 0]
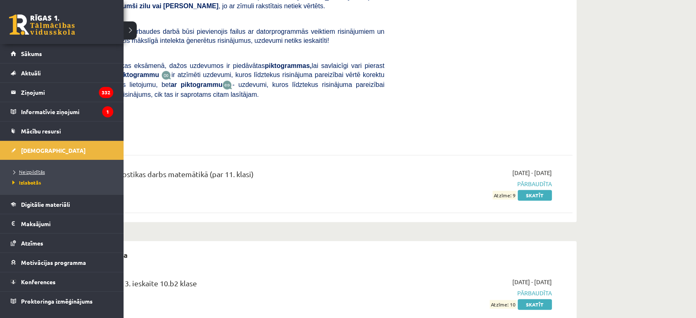
click at [36, 171] on span "Neizpildītās" at bounding box center [27, 171] width 35 height 7
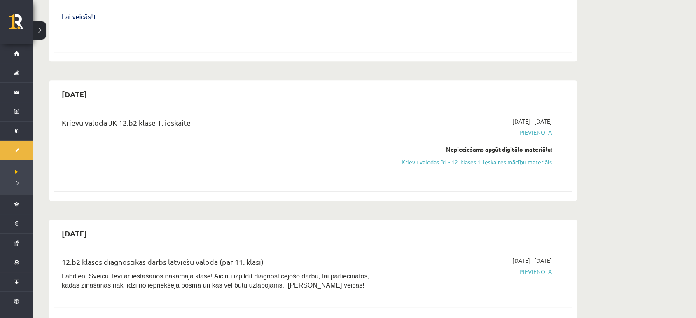
scroll to position [640, 0]
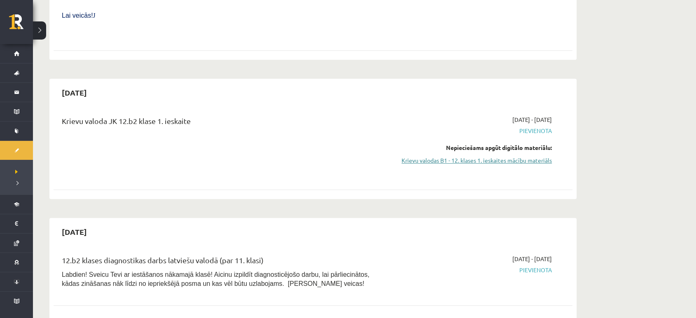
click at [499, 156] on link "Krievu valodas B1 - 12. klases 1. ieskaites mācību materiāls" at bounding box center [474, 160] width 155 height 9
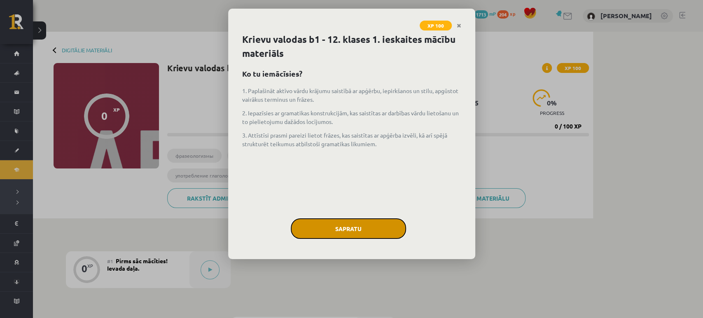
click at [325, 227] on button "Sapratu" at bounding box center [348, 228] width 115 height 21
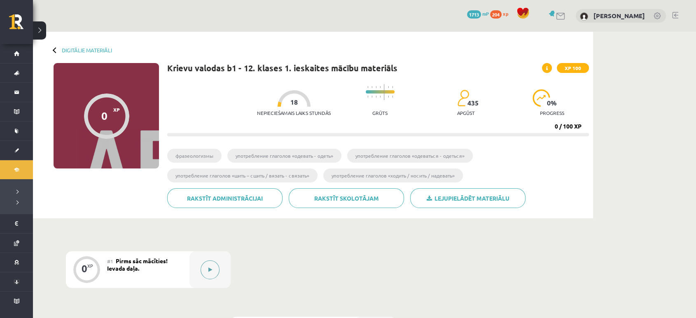
click at [210, 270] on icon at bounding box center [210, 269] width 4 height 5
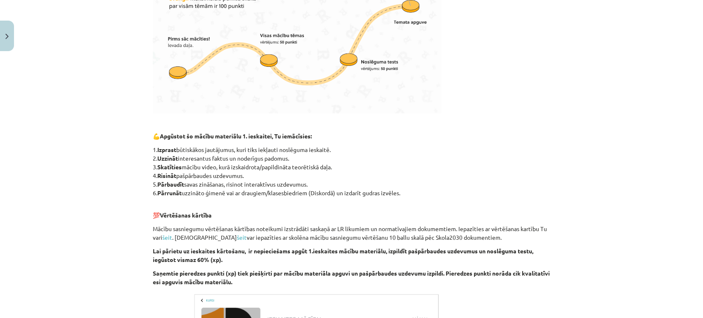
scroll to position [468, 0]
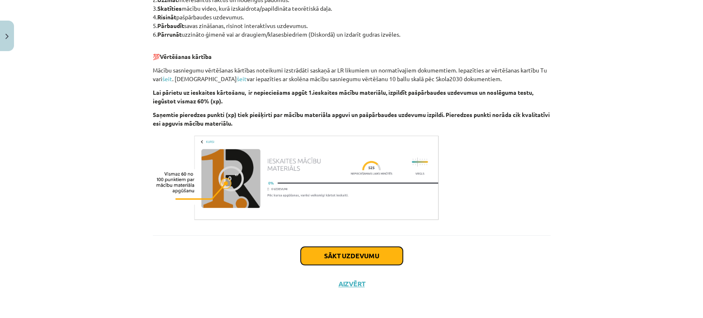
click at [343, 258] on button "Sākt uzdevumu" at bounding box center [352, 256] width 102 height 18
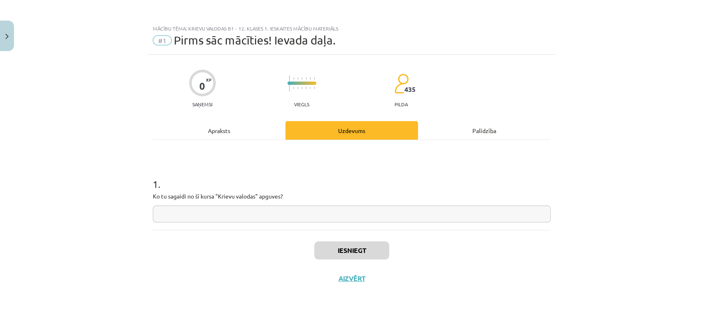
scroll to position [0, 0]
click at [269, 210] on input "text" at bounding box center [352, 214] width 398 height 17
type input "**********"
click at [360, 251] on button "Iesniegt" at bounding box center [351, 250] width 75 height 18
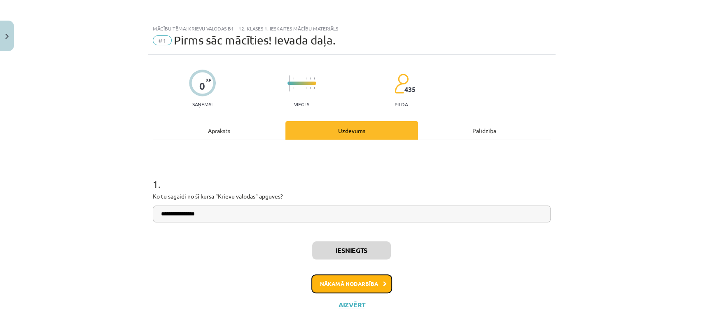
click at [350, 285] on button "Nākamā nodarbība" at bounding box center [351, 283] width 81 height 19
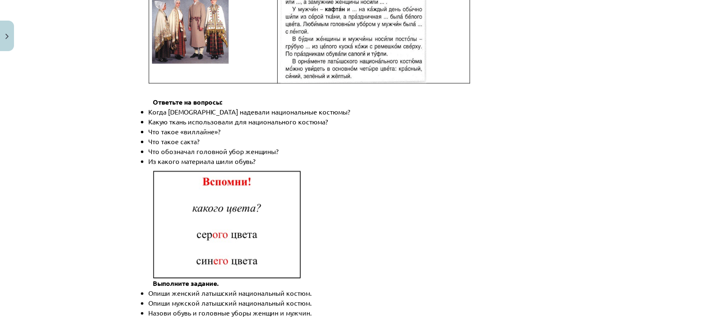
scroll to position [1196, 0]
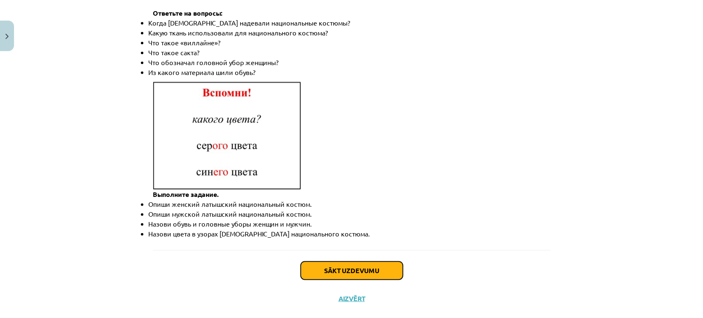
click at [356, 262] on button "Sākt uzdevumu" at bounding box center [352, 271] width 102 height 18
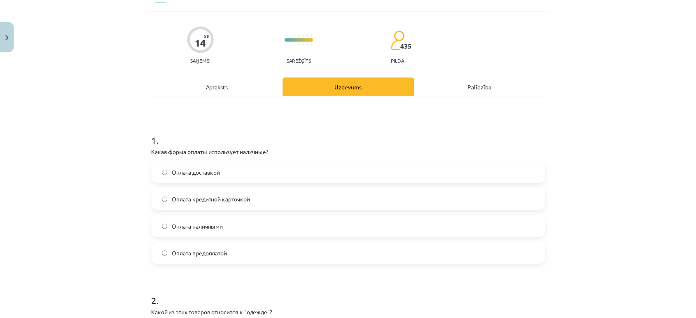
scroll to position [0, 0]
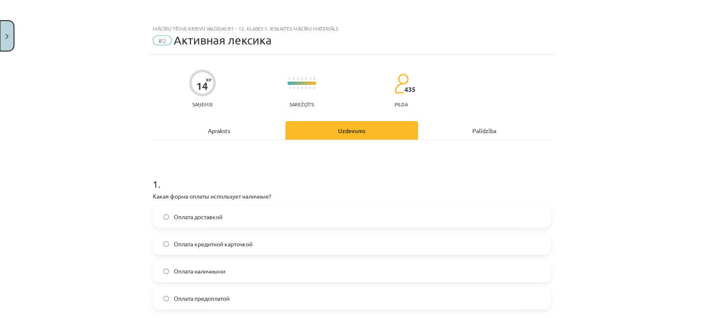
click at [2, 29] on button "Close" at bounding box center [7, 36] width 14 height 30
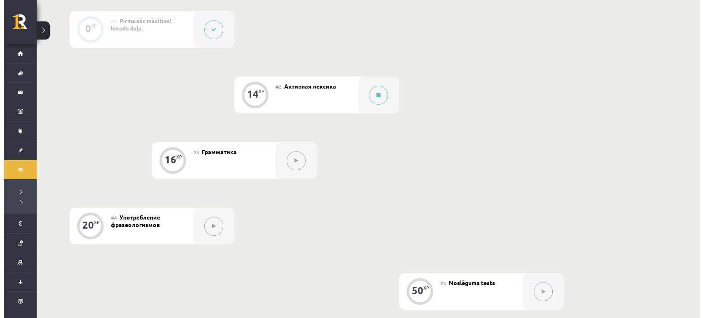
scroll to position [241, 0]
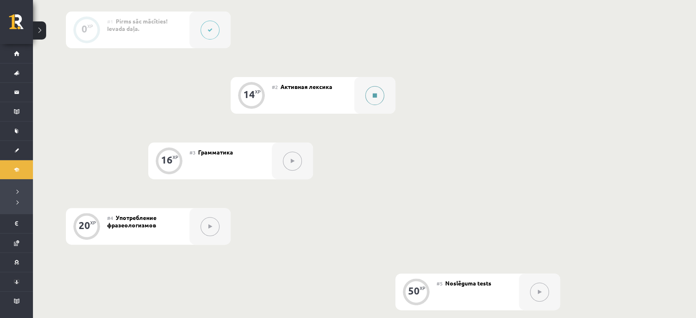
click at [376, 90] on button at bounding box center [374, 95] width 19 height 19
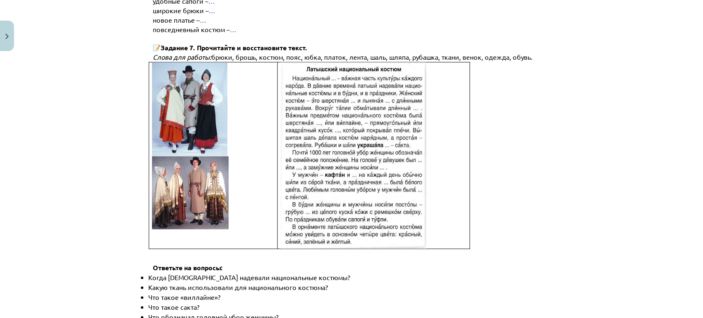
scroll to position [1196, 0]
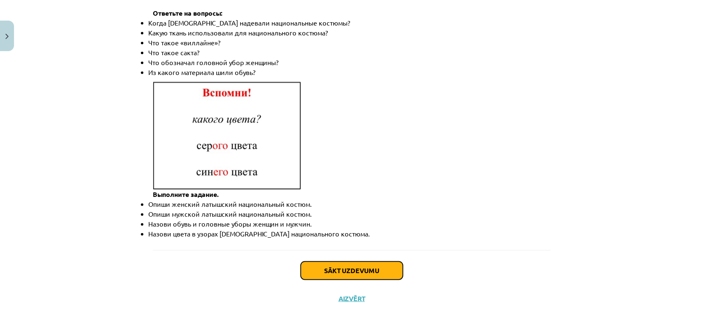
click at [342, 262] on button "Sākt uzdevumu" at bounding box center [352, 271] width 102 height 18
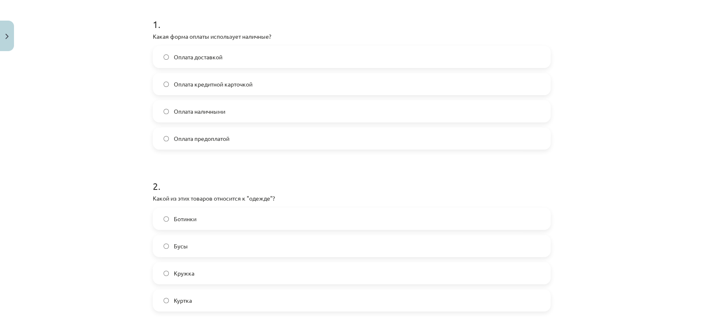
scroll to position [0, 0]
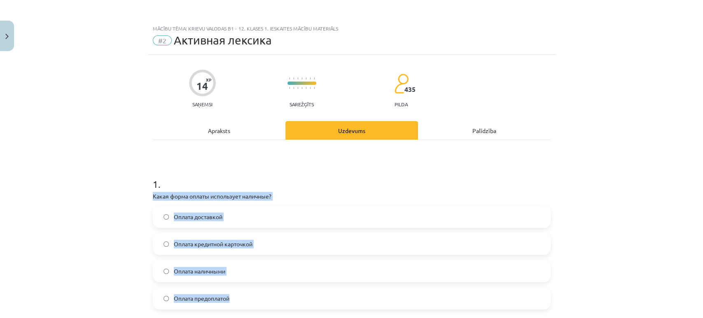
drag, startPoint x: 139, startPoint y: 195, endPoint x: 267, endPoint y: 304, distance: 168.2
click at [267, 304] on div "Mācību tēma: Krievu valodas b1 - 12. klases 1. ieskaites mācību materiāls #2 Ак…" at bounding box center [351, 159] width 703 height 318
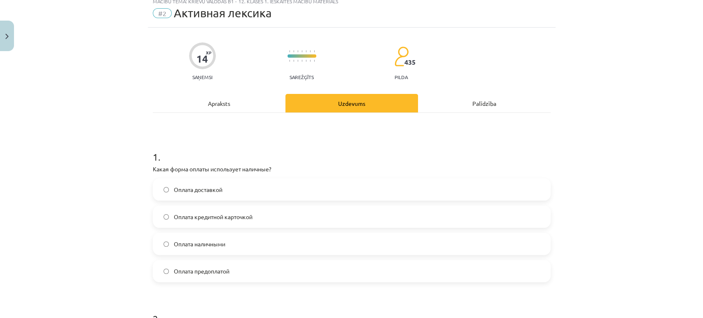
scroll to position [41, 0]
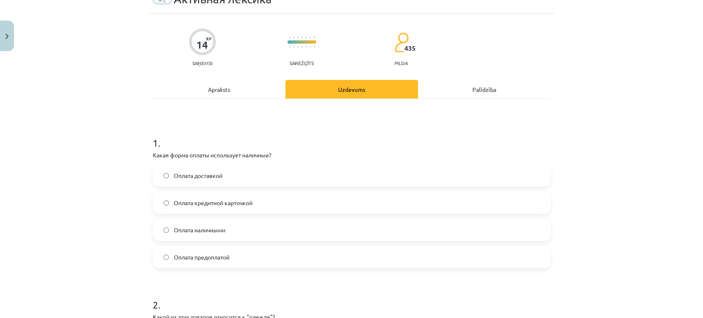
click at [231, 93] on div "Apraksts" at bounding box center [219, 89] width 133 height 19
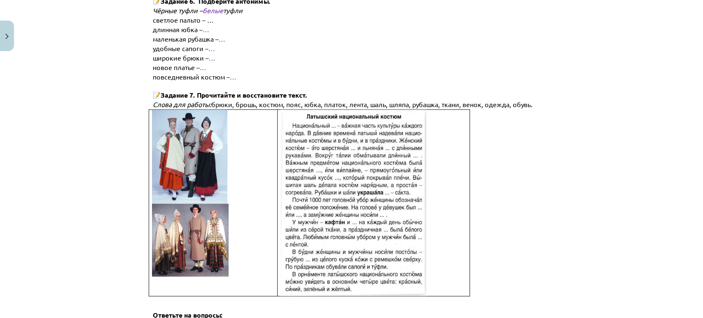
scroll to position [1196, 0]
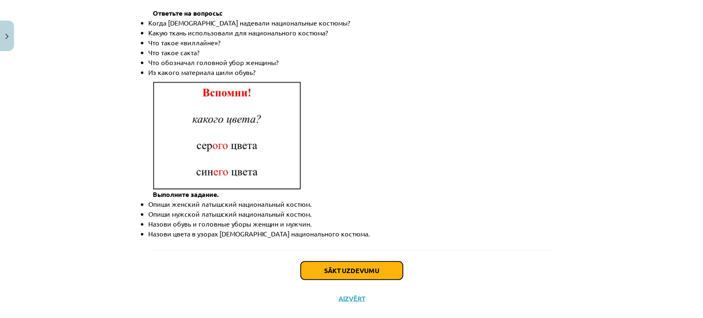
click at [351, 262] on button "Sākt uzdevumu" at bounding box center [352, 271] width 102 height 18
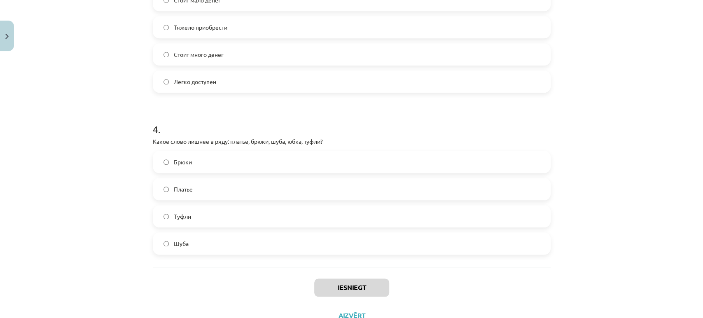
scroll to position [541, 0]
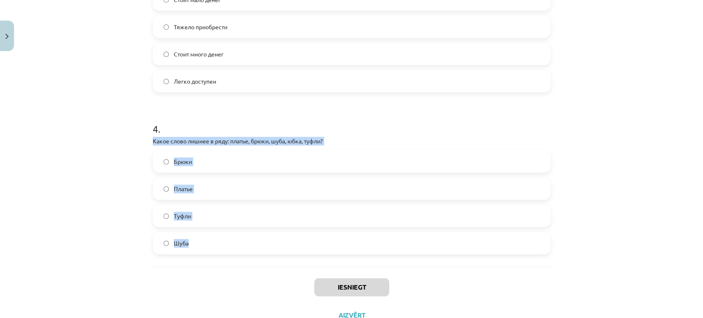
drag, startPoint x: 142, startPoint y: 138, endPoint x: 271, endPoint y: 246, distance: 168.6
click at [271, 246] on div "Mācību tēma: Krievu valodas b1 - 12. klases 1. ieskaites mācību materiāls #2 Ак…" at bounding box center [351, 159] width 703 height 318
copy div "Какое слово лишнее в ряду: платье, брюки, шуба, юбка, туфли? [PERSON_NAME]"
click at [126, 214] on div "Mācību tēma: Krievu valodas b1 - 12. klases 1. ieskaites mācību materiāls #2 Ак…" at bounding box center [351, 159] width 703 height 318
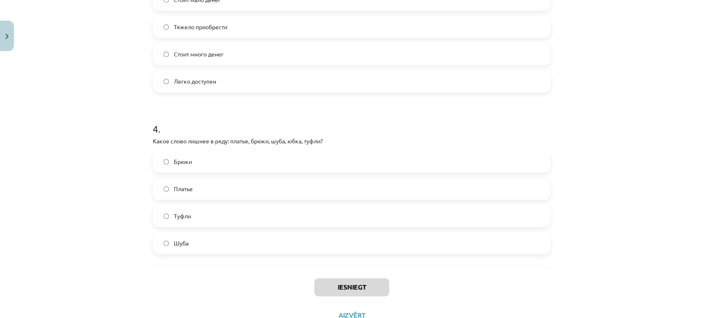
click at [210, 220] on label "Туфли" at bounding box center [352, 216] width 396 height 21
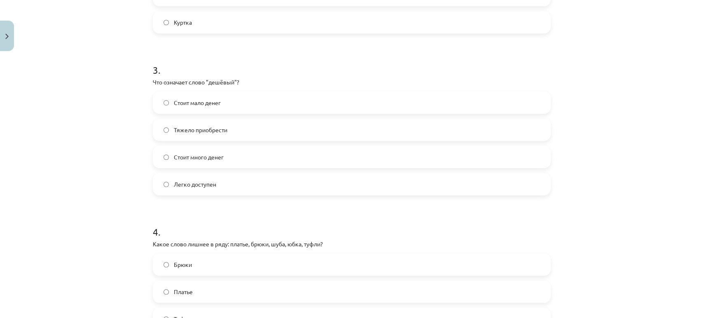
scroll to position [432, 0]
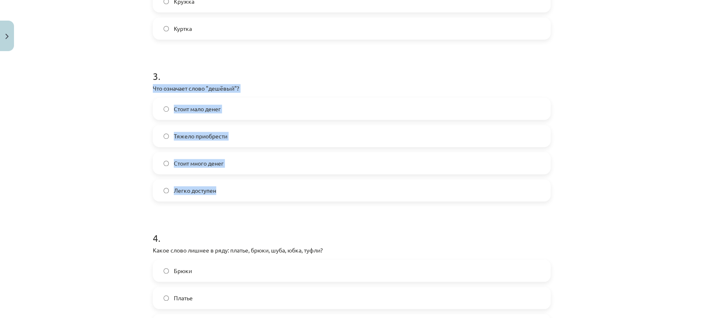
drag, startPoint x: 148, startPoint y: 89, endPoint x: 245, endPoint y: 188, distance: 138.6
click at [245, 188] on div "14 XP Saņemsi Sarežģīts 435 pilda Apraksts Uzdevums Palīdzība 1 . Какая форма о…" at bounding box center [352, 30] width 408 height 815
copy div "Что означает слово "дешёвый"? Стоит мало денег Тяжело приобрести [PERSON_NAME] …"
click at [128, 175] on div "Mācību tēma: Krievu valodas b1 - 12. klases 1. ieskaites mācību materiāls #2 Ак…" at bounding box center [351, 159] width 703 height 318
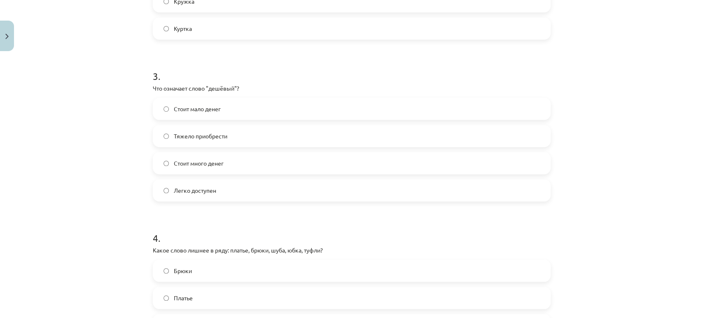
click at [215, 110] on span "Стоит мало денег" at bounding box center [197, 109] width 47 height 9
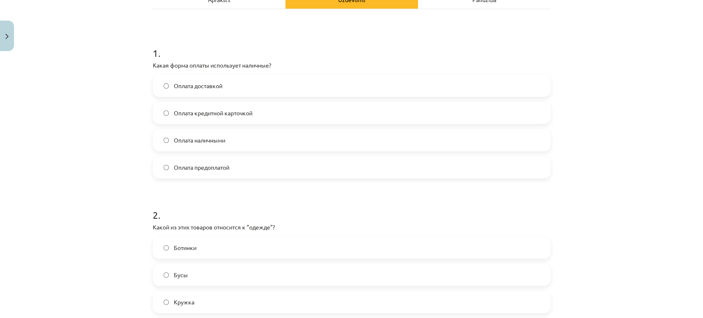
scroll to position [129, 0]
click at [222, 117] on span "Оплата кредитной карточкой" at bounding box center [213, 114] width 79 height 9
click at [200, 174] on label "Оплата предоплатой" at bounding box center [352, 169] width 396 height 21
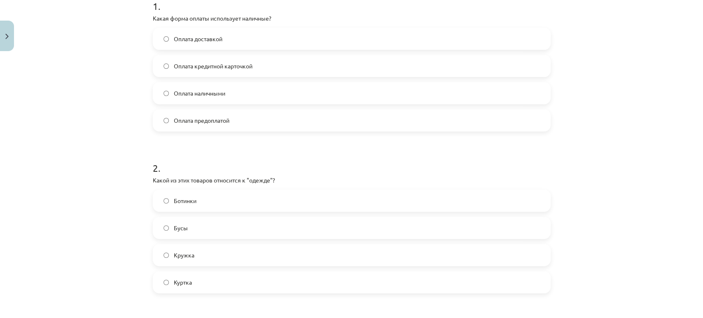
scroll to position [181, 0]
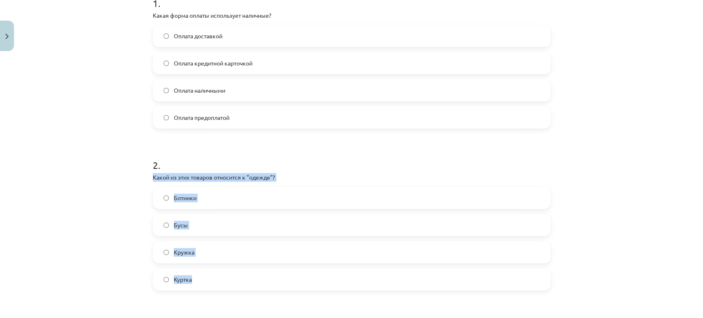
drag, startPoint x: 139, startPoint y: 180, endPoint x: 263, endPoint y: 279, distance: 159.1
click at [263, 279] on div "Mācību tēma: Krievu valodas b1 - 12. klases 1. ieskaites mācību materiāls #2 Ак…" at bounding box center [351, 159] width 703 height 318
copy div "Какой из этих товаров относится к "одежде"? Ботинки Бусы Кружка Куртка"
click at [217, 278] on label "Куртка" at bounding box center [352, 279] width 396 height 21
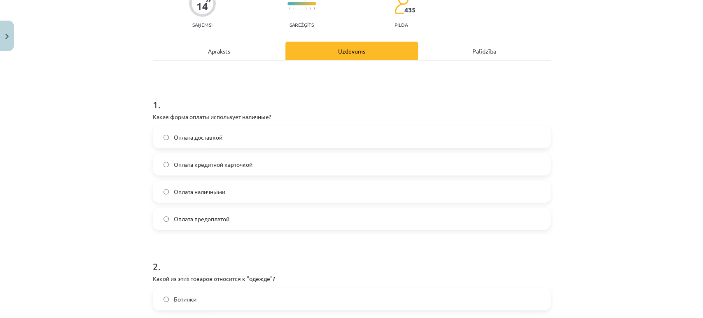
scroll to position [82, 0]
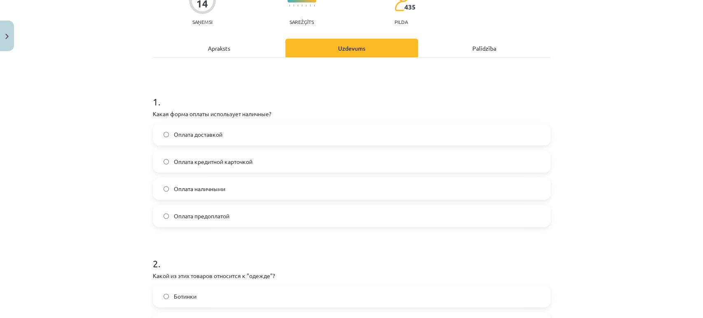
click at [227, 168] on label "Оплата кредитной карточкой" at bounding box center [352, 161] width 396 height 21
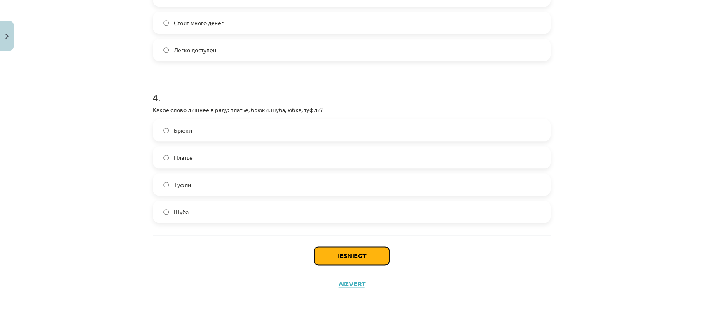
click at [339, 250] on button "Iesniegt" at bounding box center [351, 256] width 75 height 18
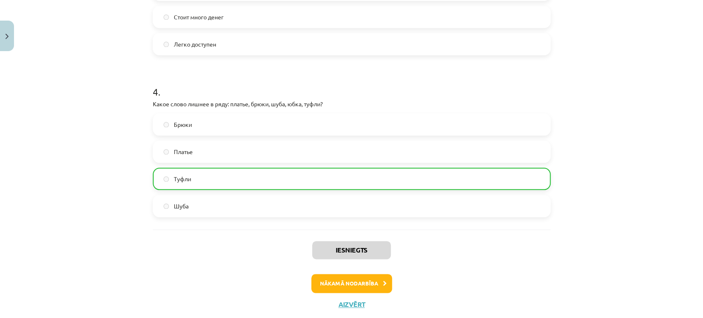
scroll to position [598, 0]
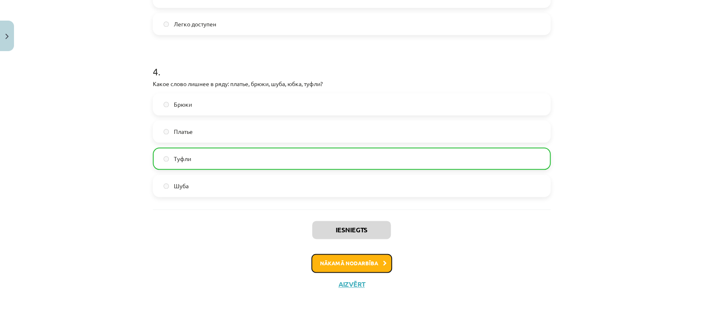
click at [331, 255] on button "Nākamā nodarbība" at bounding box center [351, 263] width 81 height 19
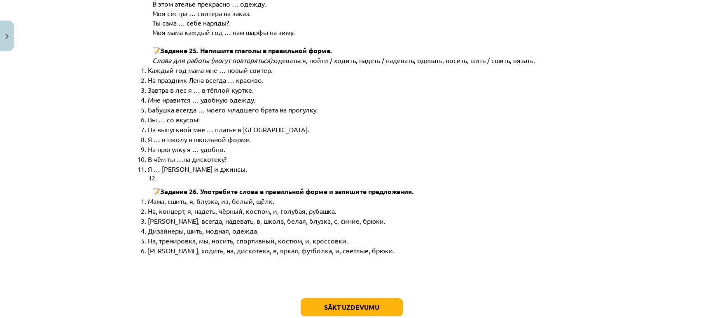
scroll to position [4197, 0]
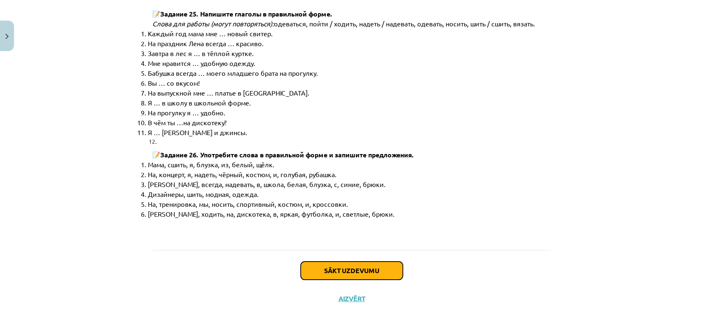
click at [336, 262] on button "Sākt uzdevumu" at bounding box center [352, 271] width 102 height 18
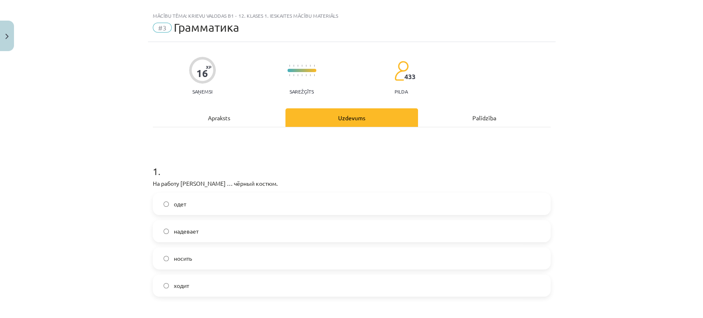
scroll to position [0, 0]
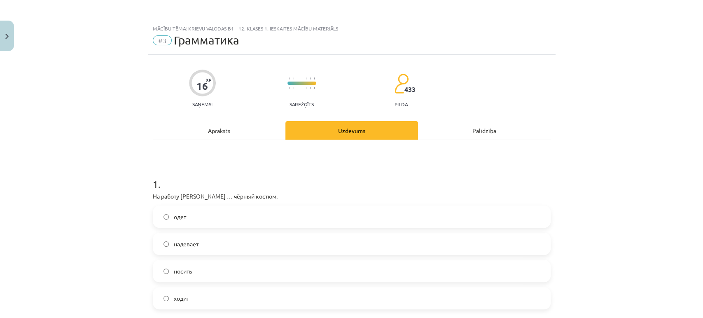
click at [233, 121] on div "Apraksts" at bounding box center [219, 130] width 133 height 19
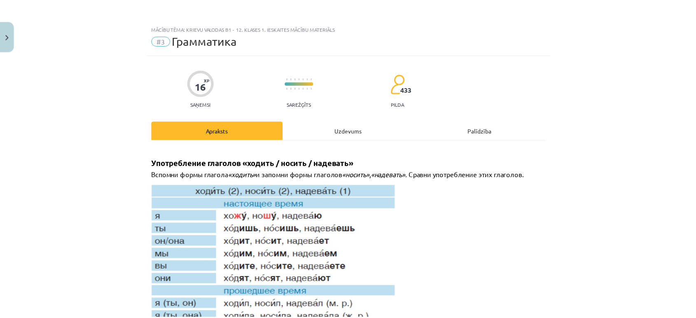
scroll to position [20, 0]
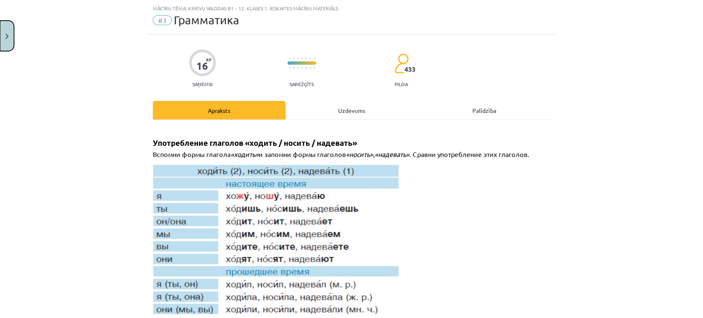
click at [10, 35] on button "Close" at bounding box center [7, 36] width 14 height 30
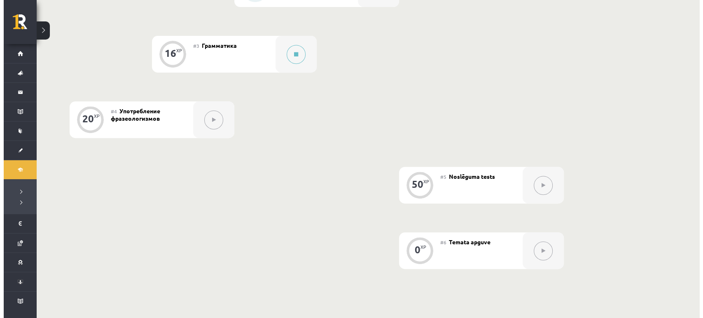
scroll to position [349, 0]
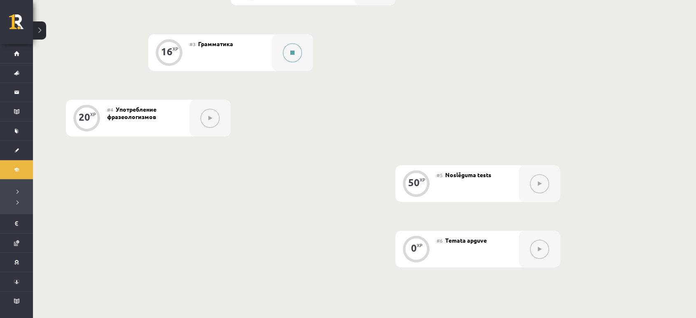
click at [299, 47] on button at bounding box center [292, 52] width 19 height 19
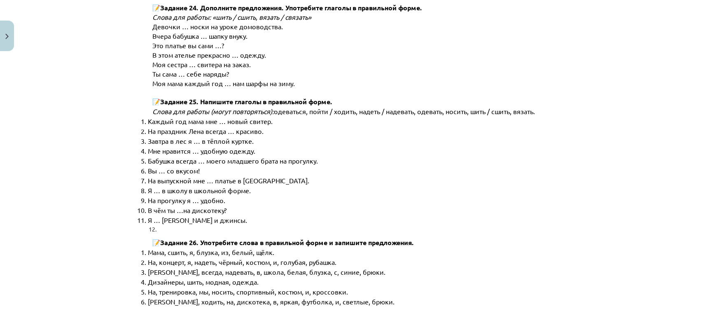
scroll to position [4197, 0]
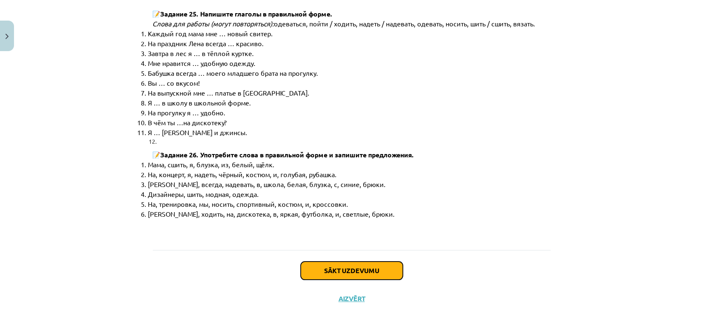
click at [350, 262] on button "Sākt uzdevumu" at bounding box center [352, 271] width 102 height 18
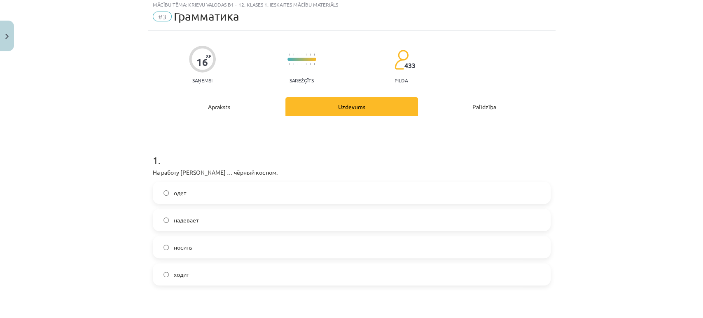
scroll to position [20, 0]
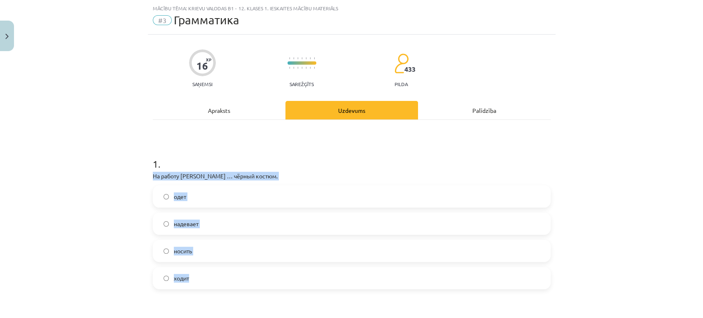
drag, startPoint x: 147, startPoint y: 173, endPoint x: 255, endPoint y: 275, distance: 148.3
copy div "На работу [PERSON_NAME] … чёрный костюм. одет надевает носить ходит"
click at [98, 197] on div "Mācību tēma: Krievu valodas b1 - 12. klases 1. ieskaites mācību materiāls #3 Гр…" at bounding box center [351, 159] width 703 height 318
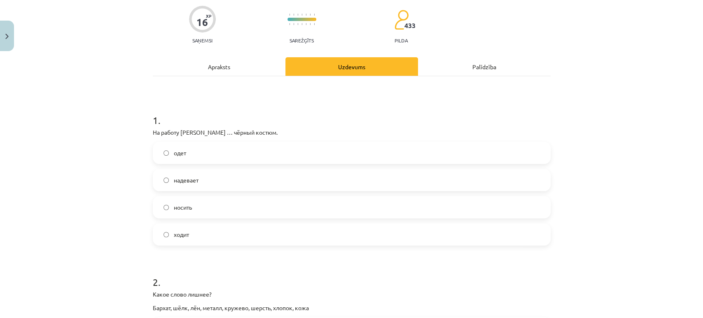
scroll to position [68, 0]
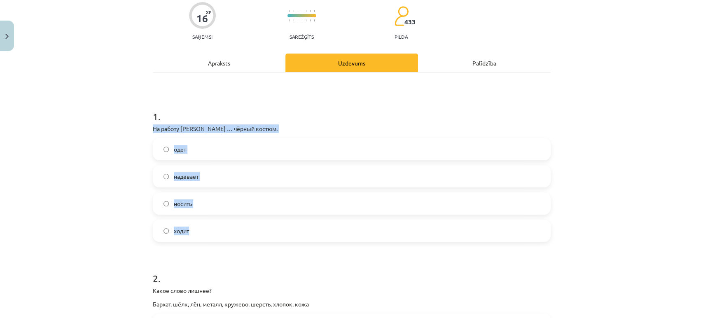
drag, startPoint x: 146, startPoint y: 125, endPoint x: 254, endPoint y: 228, distance: 148.9
copy div "На работу [PERSON_NAME] … чёрный костюм. одет надевает носить ходит"
click at [241, 176] on label "надевает" at bounding box center [352, 176] width 396 height 21
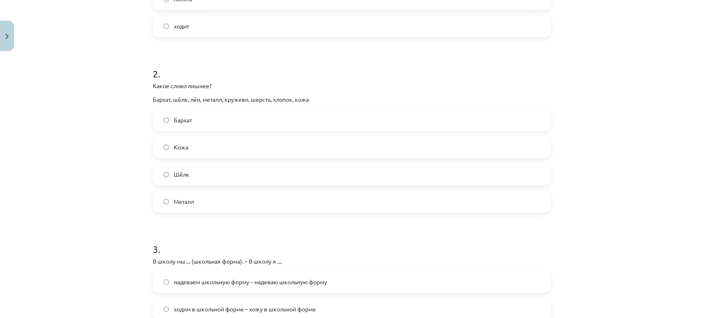
scroll to position [273, 0]
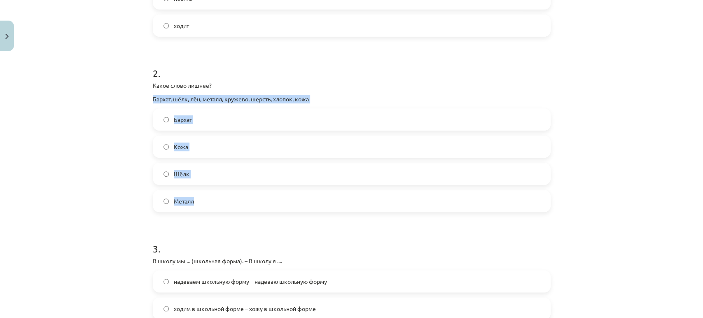
drag, startPoint x: 143, startPoint y: 97, endPoint x: 289, endPoint y: 203, distance: 180.1
click at [289, 203] on div "Mācību tēma: Krievu valodas b1 - 12. klases 1. ieskaites mācību materiāls #3 Гр…" at bounding box center [351, 159] width 703 height 318
copy div "Бархат, шёлк, лён, металл, кружево, шерсть, хлопок, кожа Бархат Кожа Шёлк Металл"
click at [236, 196] on label "Металл" at bounding box center [352, 201] width 396 height 21
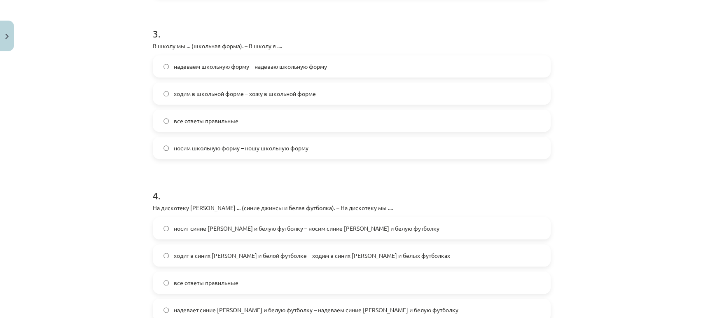
scroll to position [487, 0]
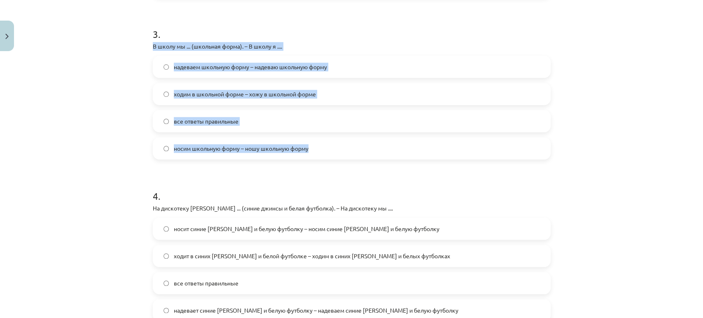
drag, startPoint x: 142, startPoint y: 45, endPoint x: 316, endPoint y: 150, distance: 202.9
click at [316, 150] on div "Mācību tēma: Krievu valodas b1 - 12. klases 1. ieskaites mācību materiāls #3 Гр…" at bounding box center [351, 159] width 703 height 318
copy div "В школу мы ... (школьная форма). – В школу я .... надеваем школьную форму – над…"
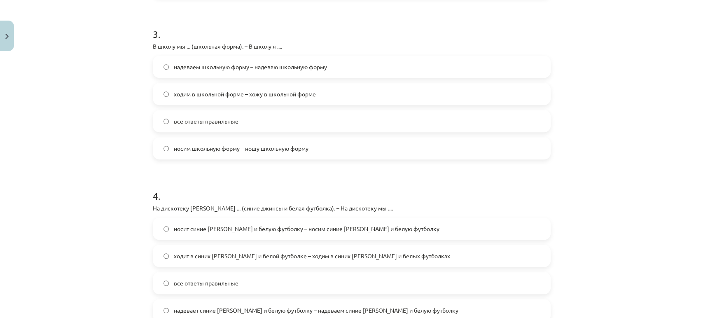
click at [116, 165] on div "Mācību tēma: Krievu valodas b1 - 12. klases 1. ieskaites mācību materiāls #3 Гр…" at bounding box center [351, 159] width 703 height 318
click at [241, 70] on span "надеваем школьную форму – надеваю школьную форму" at bounding box center [250, 67] width 153 height 9
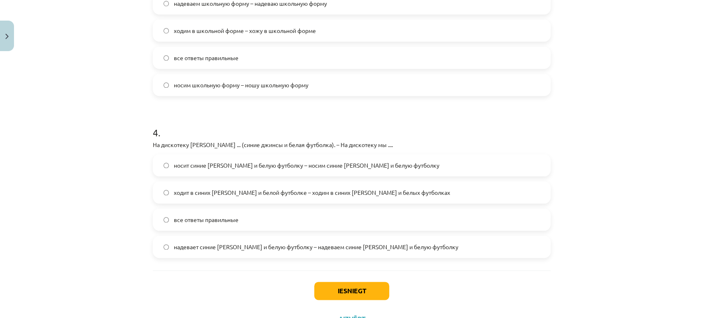
scroll to position [554, 0]
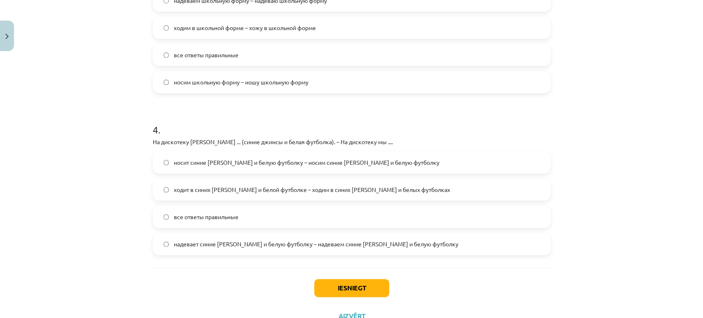
click at [208, 246] on span "надевает синие [PERSON_NAME] и белую футболку – надеваем синие [PERSON_NAME] и …" at bounding box center [316, 244] width 285 height 9
click at [342, 283] on button "Iesniegt" at bounding box center [351, 288] width 75 height 18
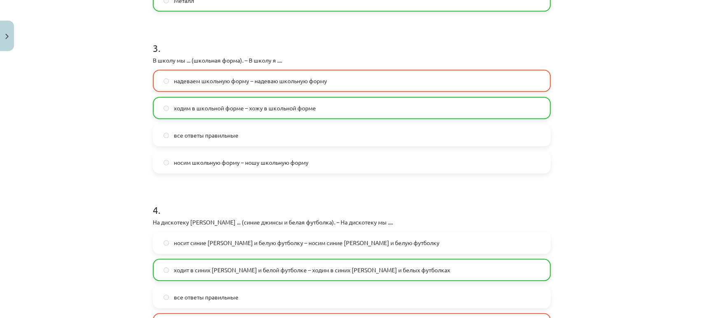
scroll to position [612, 0]
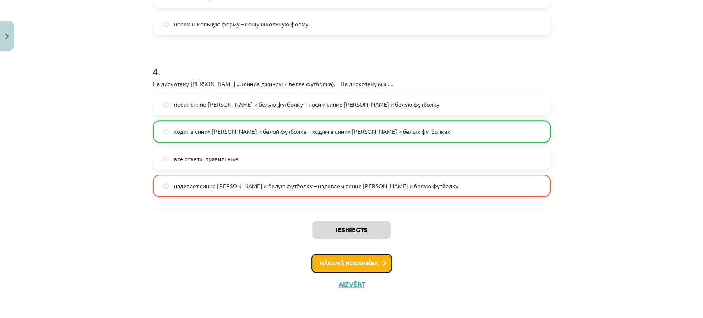
click at [347, 263] on button "Nākamā nodarbība" at bounding box center [351, 263] width 81 height 19
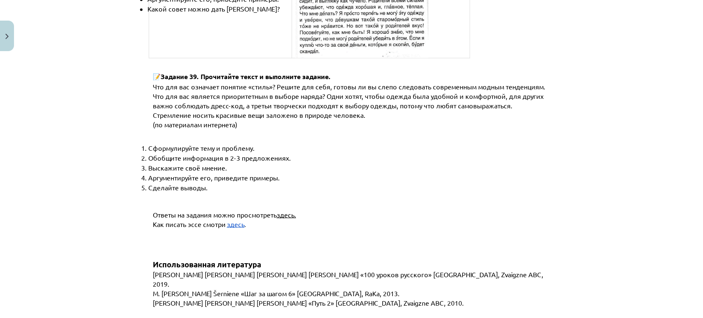
scroll to position [3155, 0]
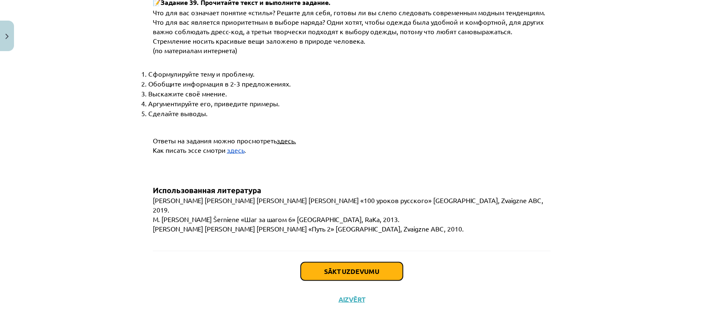
click at [333, 262] on button "Sākt uzdevumu" at bounding box center [352, 271] width 102 height 18
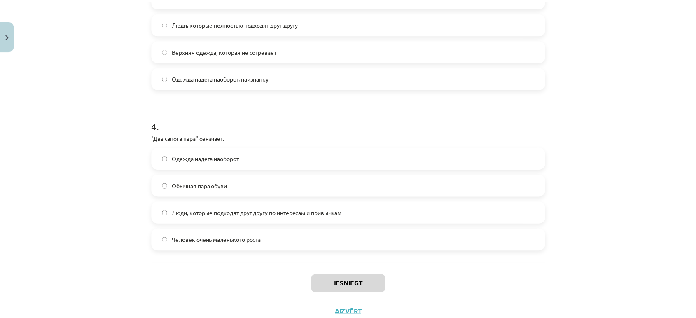
scroll to position [572, 0]
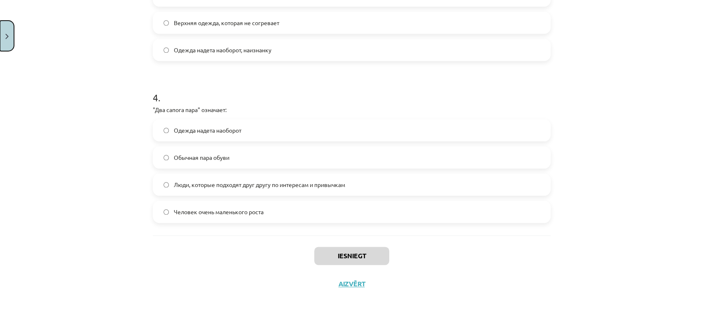
click at [5, 30] on button "Close" at bounding box center [7, 36] width 14 height 30
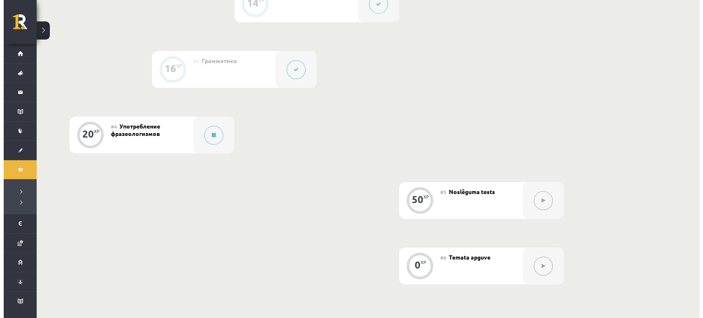
scroll to position [330, 0]
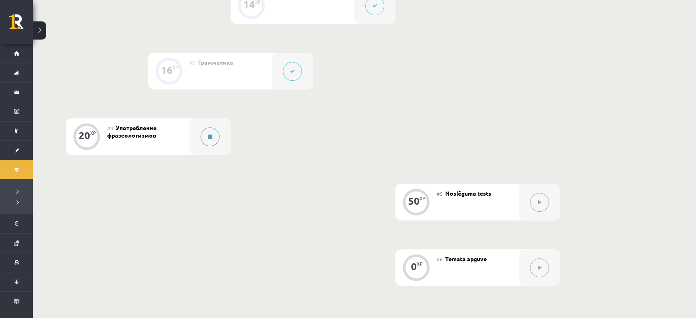
click at [203, 140] on button at bounding box center [210, 136] width 19 height 19
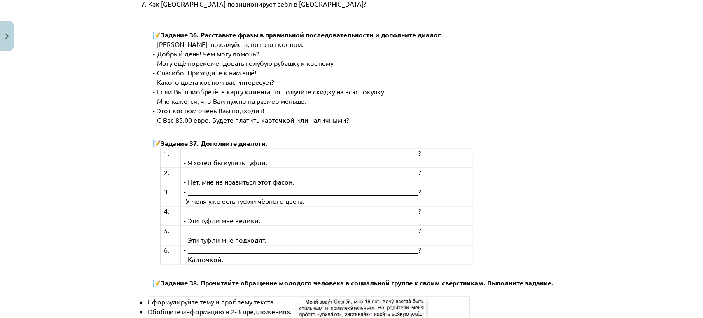
scroll to position [3155, 0]
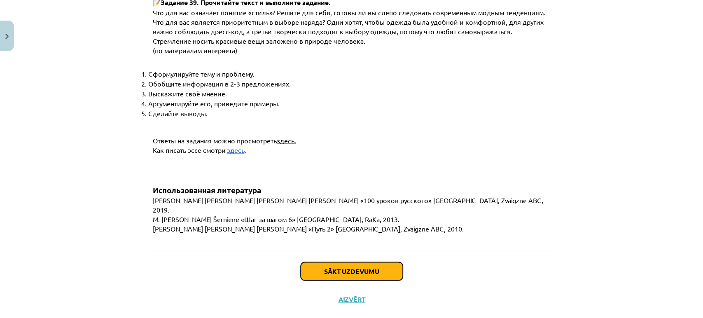
click at [352, 263] on button "Sākt uzdevumu" at bounding box center [352, 271] width 102 height 18
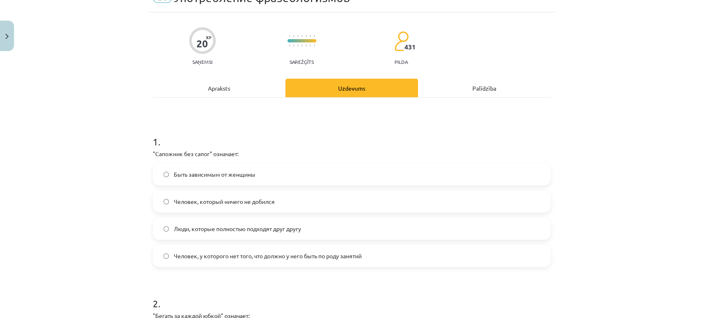
scroll to position [20, 0]
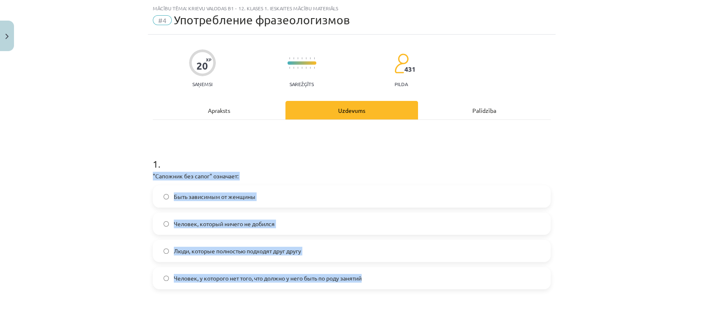
drag, startPoint x: 147, startPoint y: 174, endPoint x: 390, endPoint y: 282, distance: 266.1
copy div ""Сапожник без сапог" означает: Быть зависимым от женщины Человек, который ничег…"
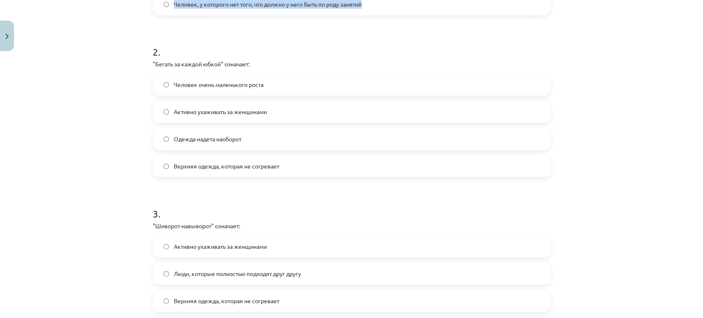
scroll to position [295, 0]
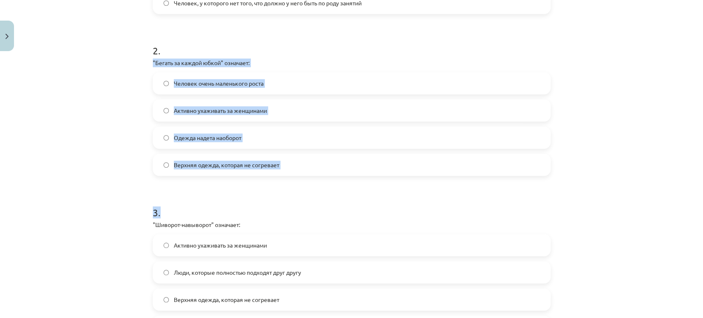
drag, startPoint x: 147, startPoint y: 63, endPoint x: 309, endPoint y: 183, distance: 201.7
click at [309, 183] on div "20 XP Saņemsi Sarežģīts 431 pilda Apraksts Uzdevums Palīdzība 1 . "Сапожник без…" at bounding box center [352, 166] width 408 height 815
click at [309, 183] on form "1 . "Сапожник без сапог" означает: Быть зависимым от женщины Человек, который н…" at bounding box center [352, 184] width 398 height 631
drag, startPoint x: 142, startPoint y: 62, endPoint x: 291, endPoint y: 164, distance: 181.1
click at [291, 164] on div "Mācību tēma: Krievu valodas b1 - 12. klases 1. ieskaites mācību materiāls #4 Уп…" at bounding box center [351, 159] width 703 height 318
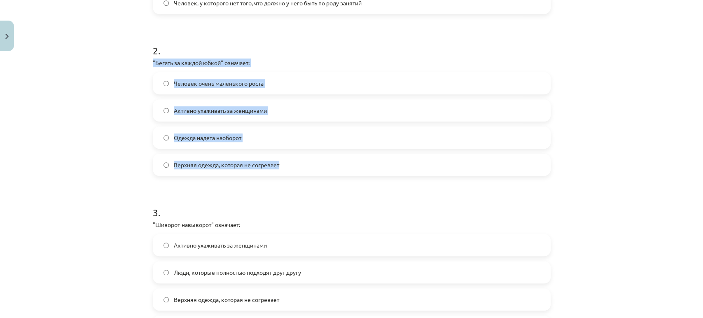
copy div ""Бегать за каждой юбкой" означает: Человек очень маленького роста Активно ухажи…"
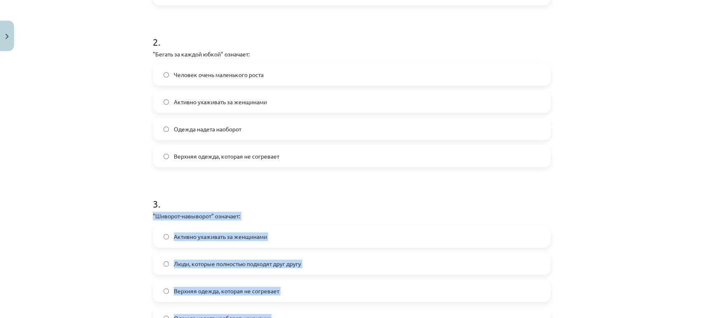
scroll to position [306, 0]
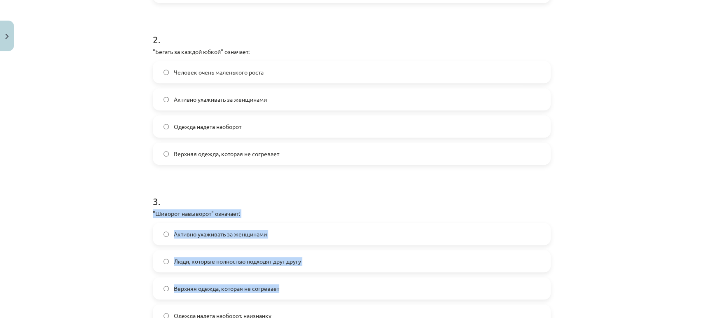
drag, startPoint x: 147, startPoint y: 223, endPoint x: 327, endPoint y: 285, distance: 189.8
click at [327, 285] on div "20 XP Saņemsi Sarežģīts 431 pilda Apraksts Uzdevums Palīdzība 1 . "Сапожник без…" at bounding box center [352, 155] width 408 height 815
click at [118, 207] on div "Mācību tēma: Krievu valodas b1 - 12. klases 1. ieskaites mācību materiāls #4 Уп…" at bounding box center [351, 159] width 703 height 318
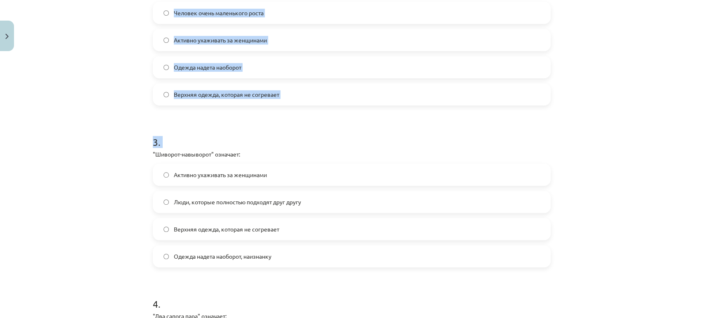
scroll to position [516, 0]
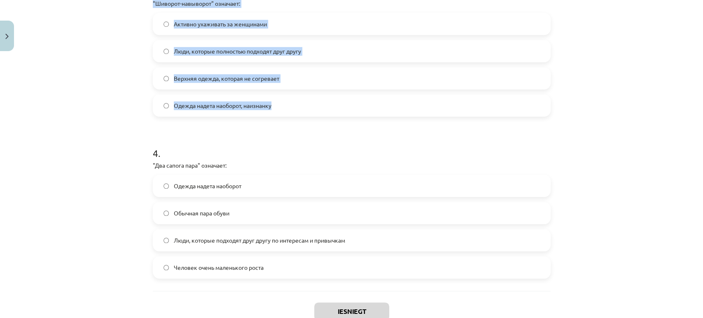
drag, startPoint x: 145, startPoint y: 210, endPoint x: 317, endPoint y: 105, distance: 202.1
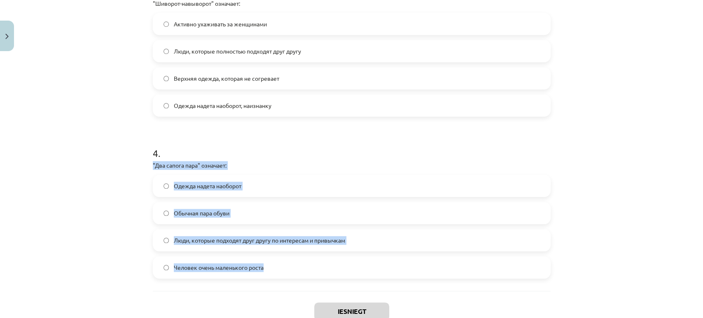
drag, startPoint x: 147, startPoint y: 163, endPoint x: 310, endPoint y: 276, distance: 198.6
click at [105, 206] on div "Mācību tēma: Krievu valodas b1 - 12. klases 1. ieskaites mācību materiāls #4 Уп…" at bounding box center [351, 159] width 703 height 318
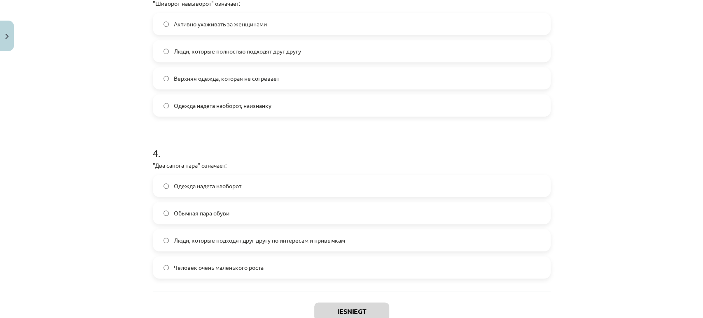
click at [216, 245] on label "Люди, которые подходят друг другу по интересам и привычкам" at bounding box center [352, 240] width 396 height 21
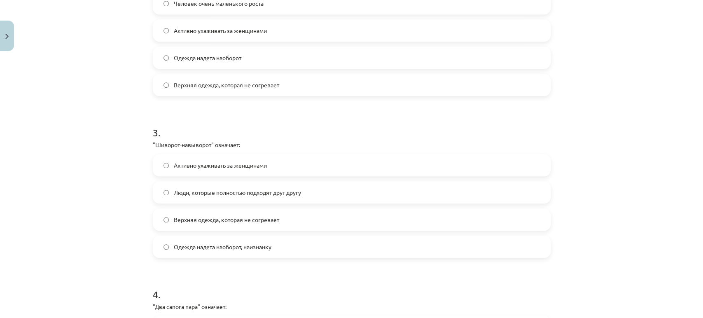
scroll to position [374, 0]
click at [210, 247] on span "Одежда надета наоборот, наизнанку" at bounding box center [223, 248] width 98 height 9
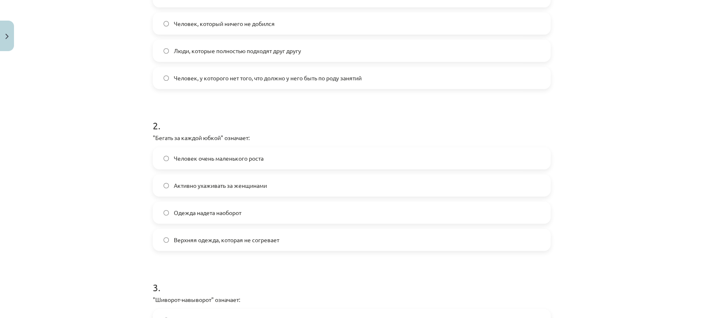
scroll to position [219, 0]
click at [216, 190] on span "Активно ухаживать за женщинами" at bounding box center [220, 186] width 93 height 9
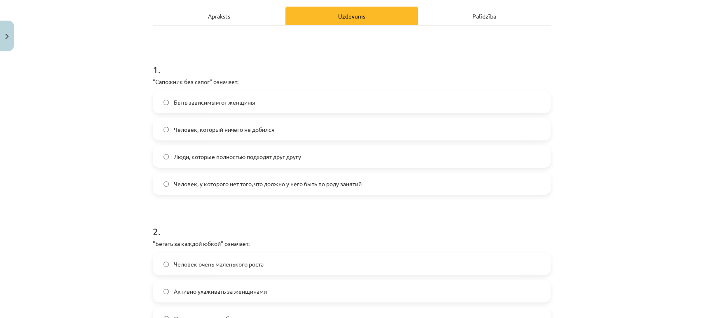
scroll to position [112, 0]
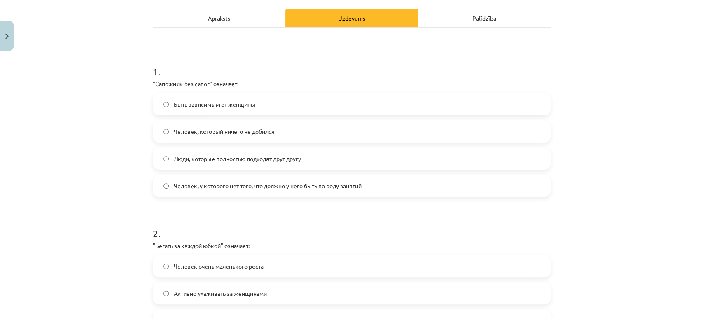
click at [229, 185] on span "Человек, у которого нет того, что должно у него быть по роду занятий" at bounding box center [268, 186] width 188 height 9
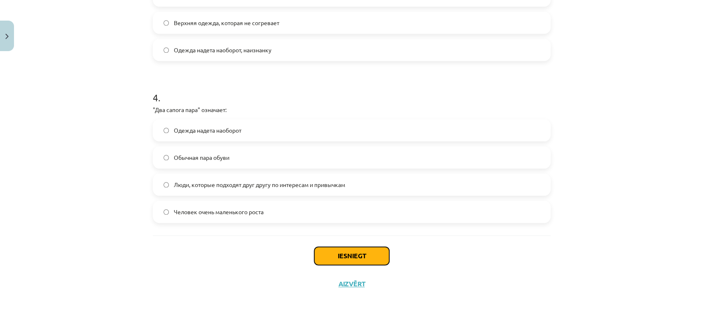
click at [347, 249] on button "Iesniegt" at bounding box center [351, 256] width 75 height 18
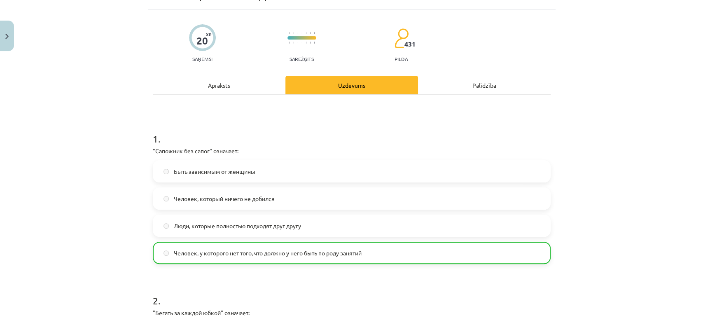
scroll to position [598, 0]
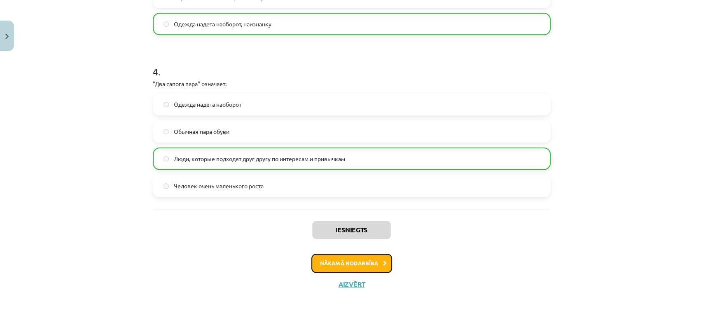
click at [346, 260] on button "Nākamā nodarbība" at bounding box center [351, 263] width 81 height 19
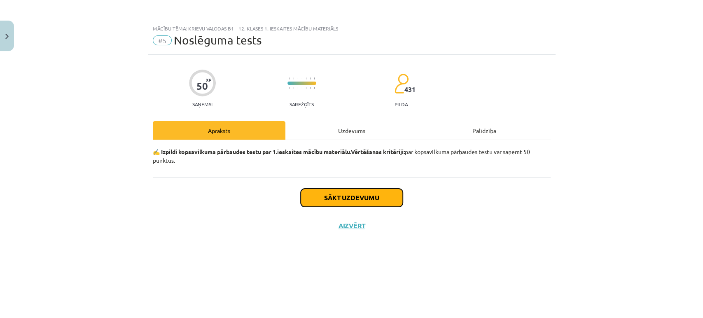
click at [360, 194] on button "Sākt uzdevumu" at bounding box center [352, 198] width 102 height 18
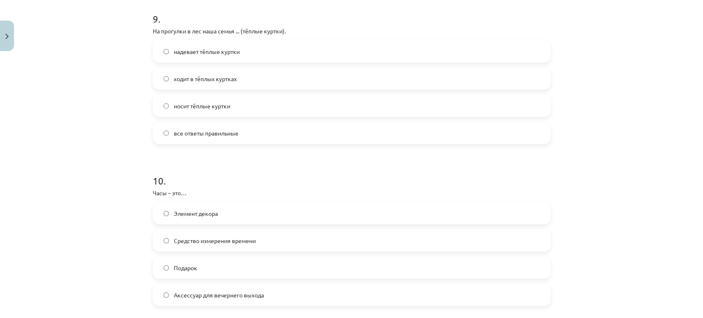
scroll to position [1460, 0]
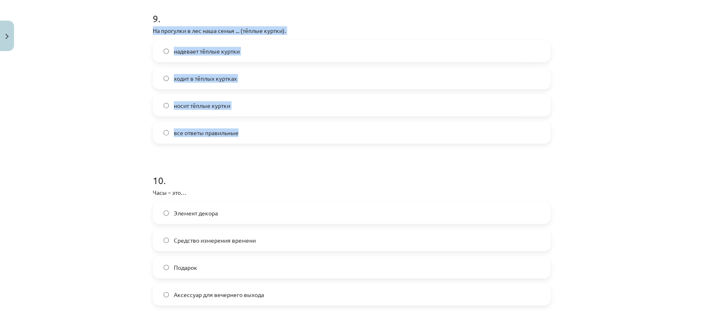
drag, startPoint x: 140, startPoint y: 29, endPoint x: 281, endPoint y: 127, distance: 171.5
click at [281, 127] on div "Mācību tēma: Krievu valodas b1 - 12. klases 1. ieskaites mācību materiāls #5 No…" at bounding box center [351, 159] width 703 height 318
click at [249, 133] on label "все ответы правильные" at bounding box center [352, 132] width 396 height 21
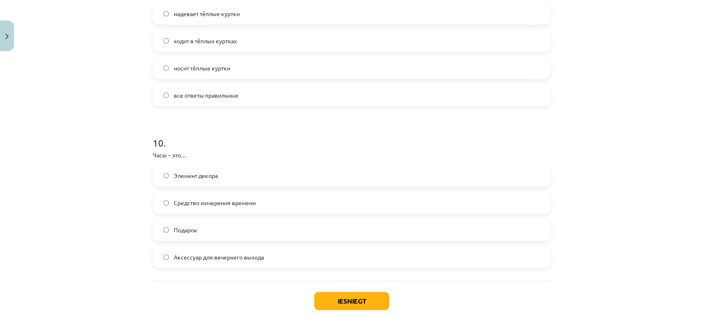
scroll to position [1499, 0]
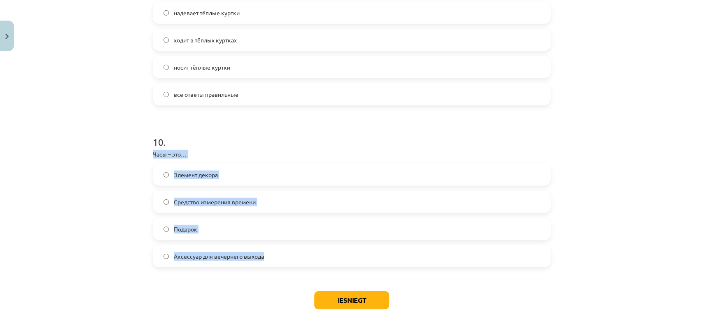
drag, startPoint x: 143, startPoint y: 153, endPoint x: 296, endPoint y: 260, distance: 186.8
click at [296, 260] on div "Mācību tēma: Krievu valodas b1 - 12. klases 1. ieskaites mācību materiāls #5 No…" at bounding box center [351, 159] width 703 height 318
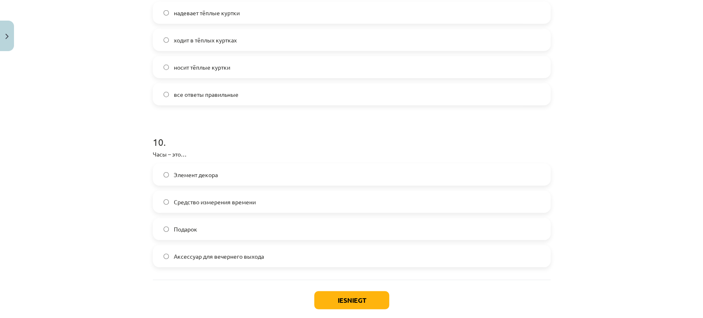
click at [225, 199] on span "Средство измерения времени" at bounding box center [215, 202] width 82 height 9
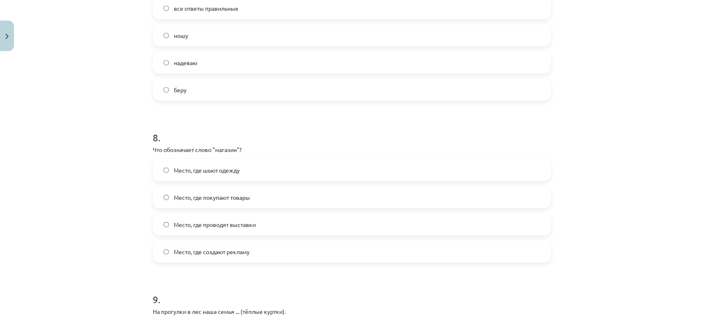
scroll to position [1177, 0]
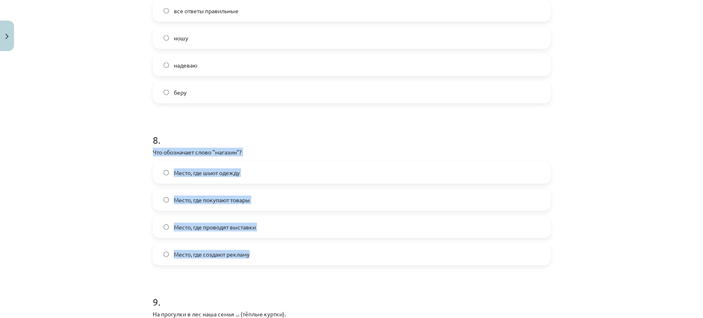
drag, startPoint x: 138, startPoint y: 154, endPoint x: 285, endPoint y: 247, distance: 174.0
click at [285, 247] on div "Mācību tēma: Krievu valodas b1 - 12. klases 1. ieskaites mācību materiāls #5 No…" at bounding box center [351, 159] width 703 height 318
click at [122, 181] on div "Mācību tēma: Krievu valodas b1 - 12. klases 1. ieskaites mācību materiāls #5 No…" at bounding box center [351, 159] width 703 height 318
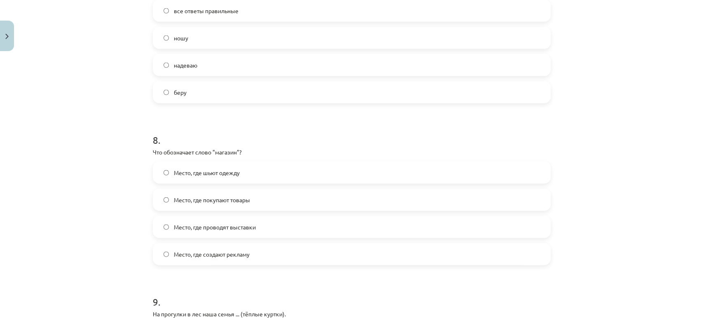
click at [269, 199] on label "Место, где покупают товары" at bounding box center [352, 199] width 396 height 21
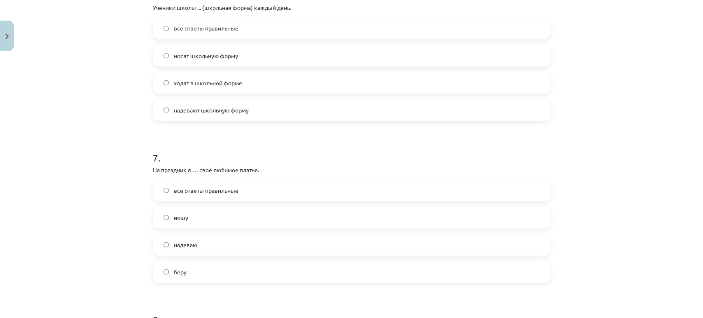
scroll to position [1002, 0]
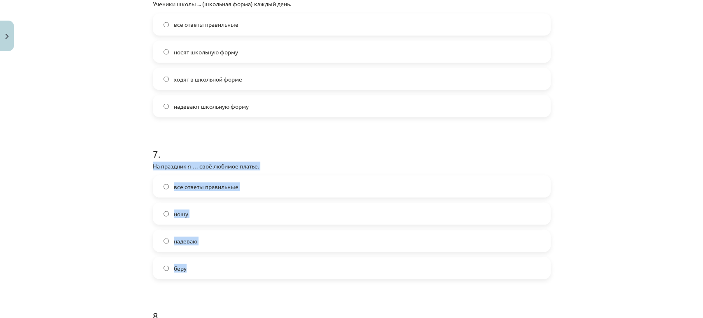
drag, startPoint x: 144, startPoint y: 161, endPoint x: 267, endPoint y: 262, distance: 159.7
click at [221, 187] on span "все ответы правильные" at bounding box center [206, 186] width 65 height 9
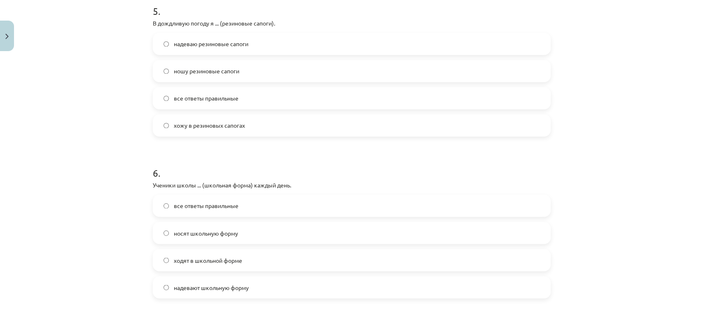
scroll to position [817, 0]
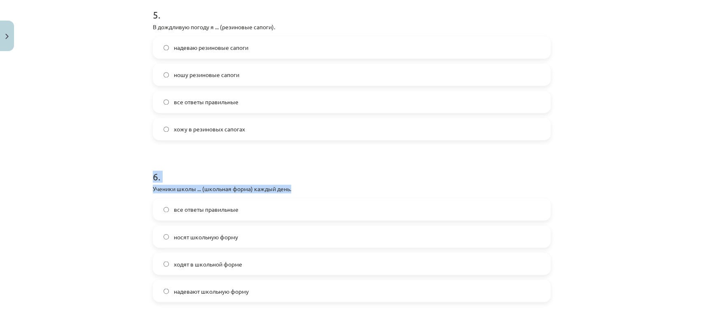
drag, startPoint x: 137, startPoint y: 178, endPoint x: 141, endPoint y: 194, distance: 16.2
click at [141, 194] on div "Mācību tēma: Krievu valodas b1 - 12. klases 1. ieskaites mācību materiāls #5 No…" at bounding box center [351, 159] width 703 height 318
drag, startPoint x: 145, startPoint y: 187, endPoint x: 292, endPoint y: 283, distance: 175.1
click at [292, 283] on div "50 XP Saņemsi Sarežģīts 431 pilda Apraksts Uzdevums Palīdzība 1 . Что относится…" at bounding box center [352, 131] width 408 height 1786
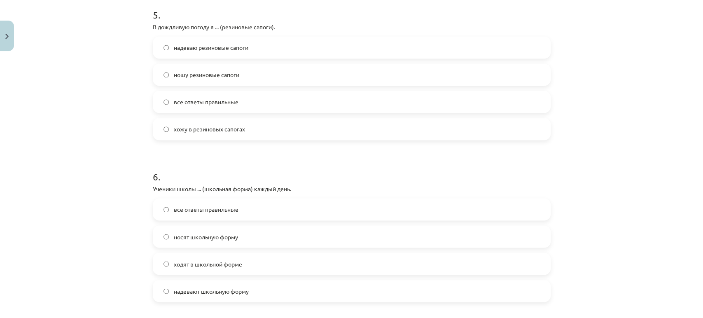
click at [320, 191] on p "Ученики школы ... (школьная форма) каждый день." at bounding box center [352, 189] width 398 height 9
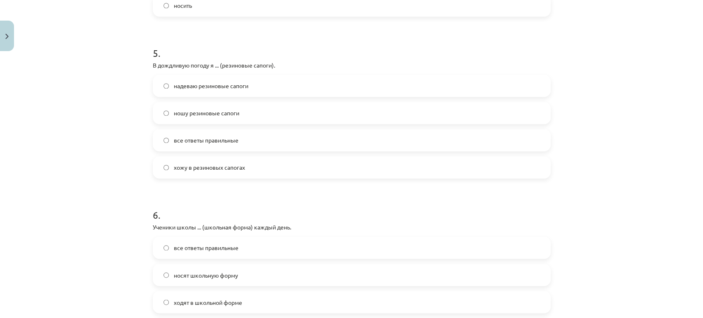
scroll to position [778, 0]
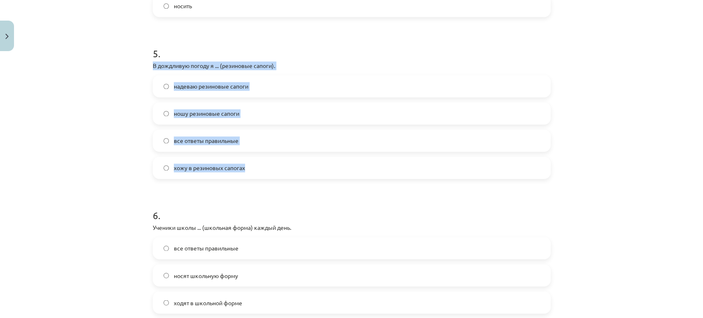
drag, startPoint x: 141, startPoint y: 63, endPoint x: 279, endPoint y: 164, distance: 170.7
click at [279, 164] on div "Mācību tēma: Krievu valodas b1 - 12. klases 1. ieskaites mācību materiāls #5 No…" at bounding box center [351, 159] width 703 height 318
click at [221, 141] on span "все ответы правильные" at bounding box center [206, 140] width 65 height 9
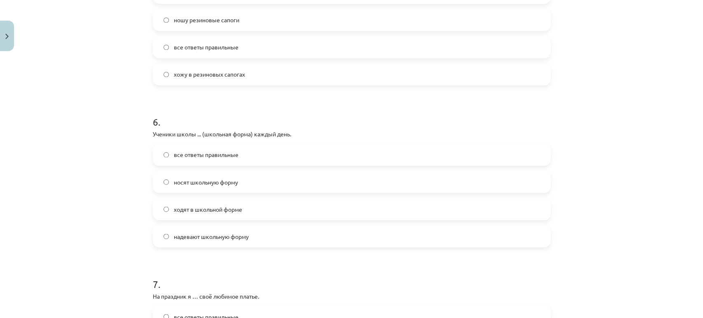
scroll to position [872, 0]
click at [200, 154] on span "все ответы правильные" at bounding box center [206, 154] width 65 height 9
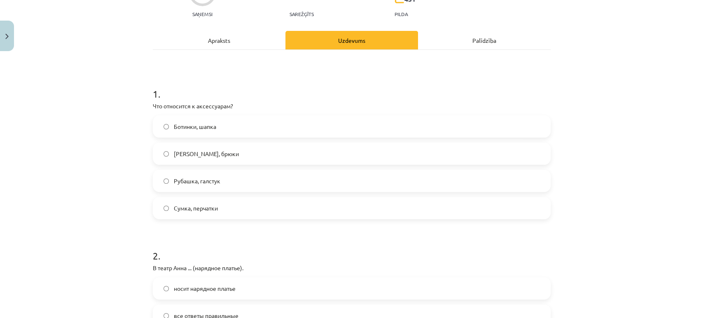
scroll to position [90, 0]
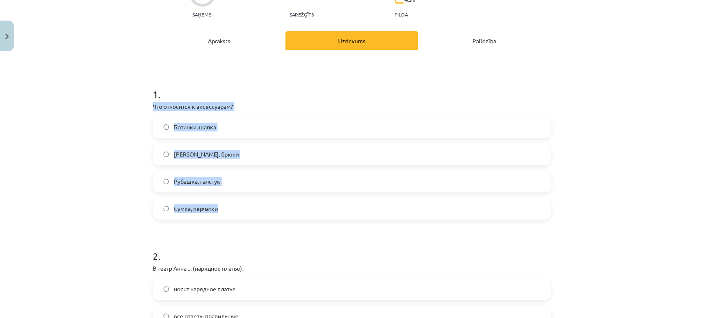
drag, startPoint x: 137, startPoint y: 105, endPoint x: 256, endPoint y: 206, distance: 156.3
click at [256, 206] on div "Mācību tēma: Krievu valodas b1 - 12. klases 1. ieskaites mācību materiāls #5 No…" at bounding box center [351, 159] width 703 height 318
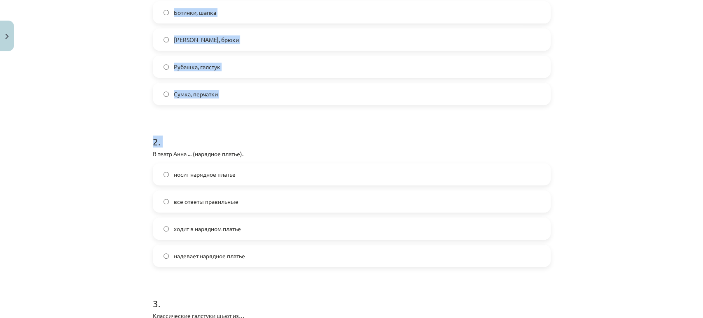
scroll to position [281, 0]
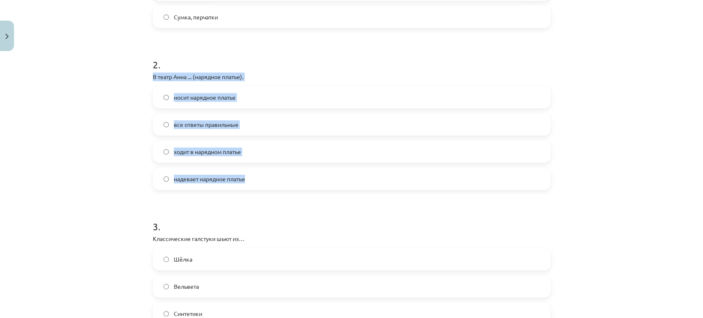
drag, startPoint x: 141, startPoint y: 268, endPoint x: 290, endPoint y: 181, distance: 172.6
click at [290, 181] on div "Mācību tēma: Krievu valodas b1 - 12. klases 1. ieskaites mācību materiāls #5 No…" at bounding box center [351, 159] width 703 height 318
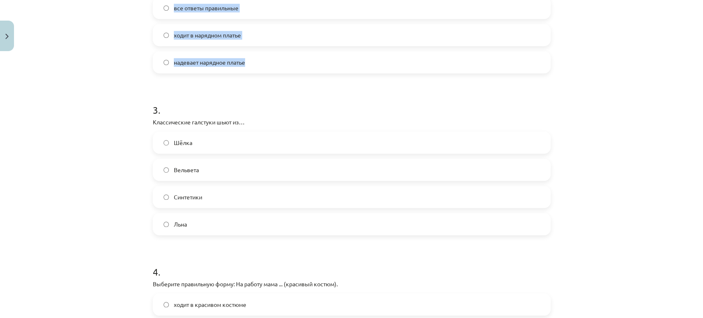
scroll to position [398, 0]
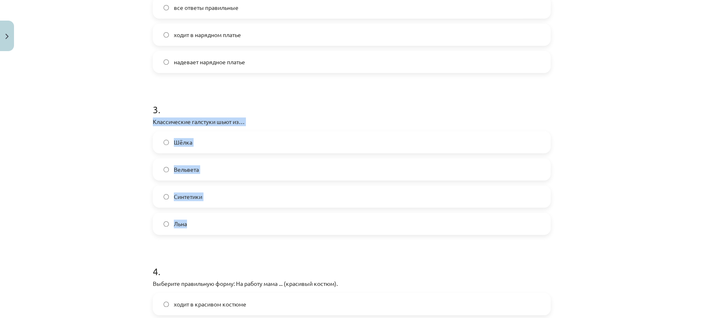
drag, startPoint x: 148, startPoint y: 122, endPoint x: 259, endPoint y: 217, distance: 146.0
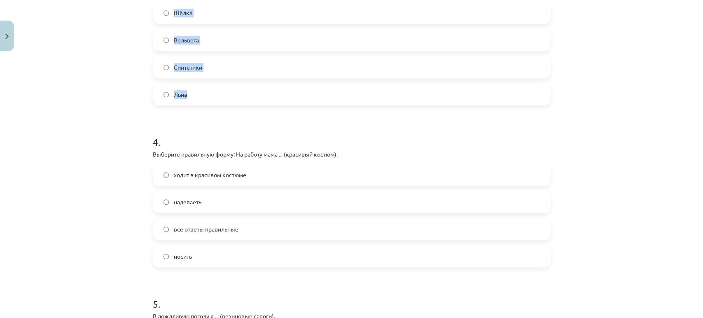
scroll to position [530, 0]
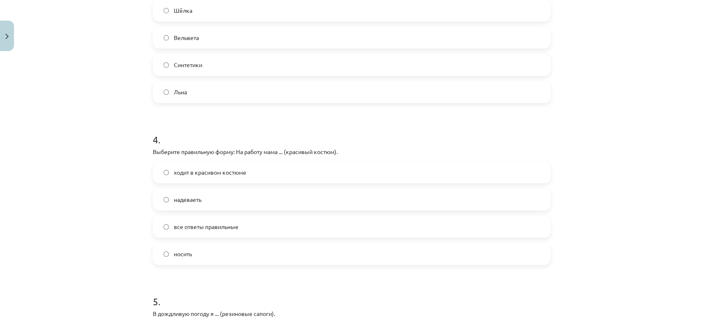
drag, startPoint x: 140, startPoint y: 157, endPoint x: 153, endPoint y: 154, distance: 13.3
click at [153, 154] on div "Mācību tēma: Krievu valodas b1 - 12. klases 1. ieskaites mācību materiāls #5 No…" at bounding box center [351, 159] width 703 height 318
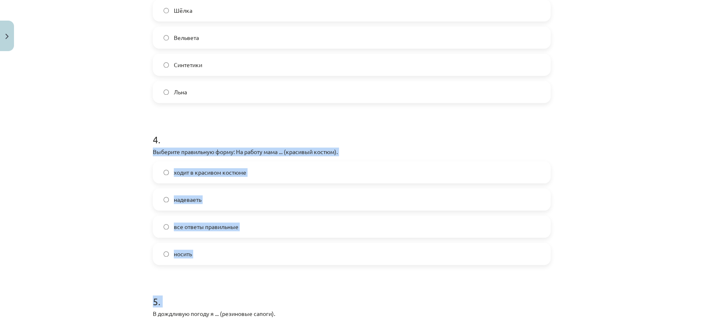
drag, startPoint x: 144, startPoint y: 151, endPoint x: 262, endPoint y: 275, distance: 171.3
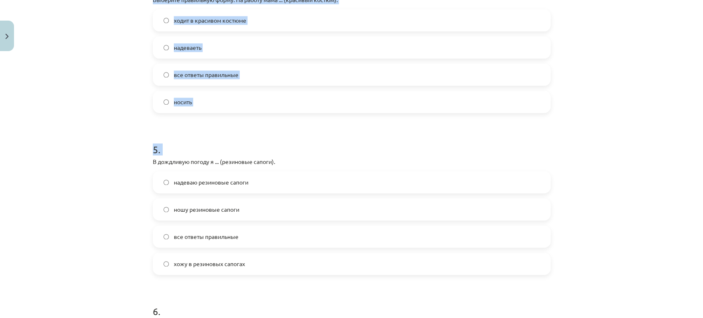
scroll to position [682, 0]
click at [139, 156] on div "Mācību tēma: Krievu valodas b1 - 12. klases 1. ieskaites mācību materiāls #5 No…" at bounding box center [351, 159] width 703 height 318
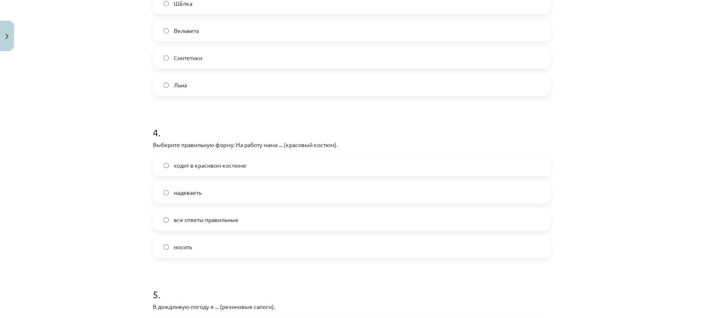
scroll to position [537, 0]
click at [240, 166] on span "ходит в красивом костюме" at bounding box center [210, 165] width 72 height 9
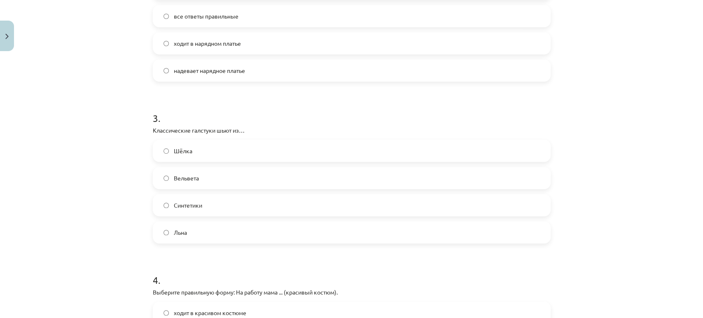
scroll to position [382, 0]
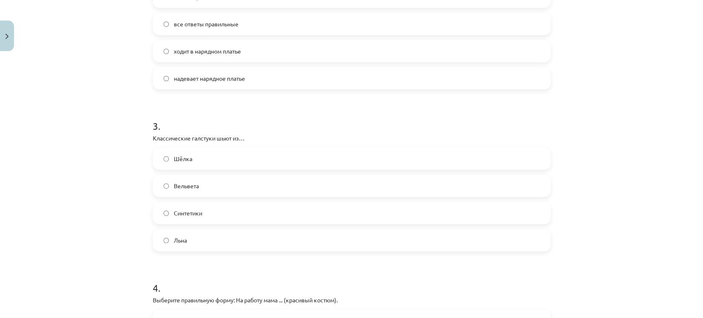
click at [214, 158] on label "Шёлка" at bounding box center [352, 158] width 396 height 21
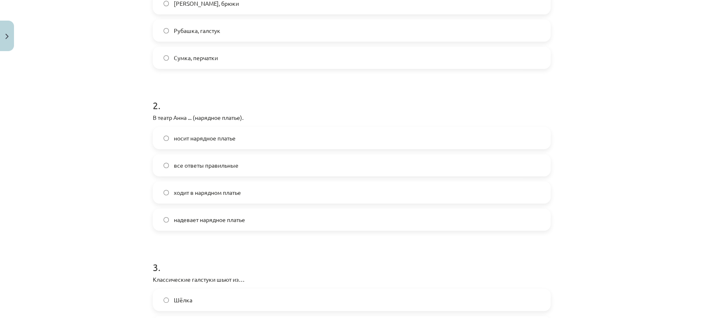
scroll to position [240, 0]
click at [200, 168] on span "все ответы правильные" at bounding box center [206, 166] width 65 height 9
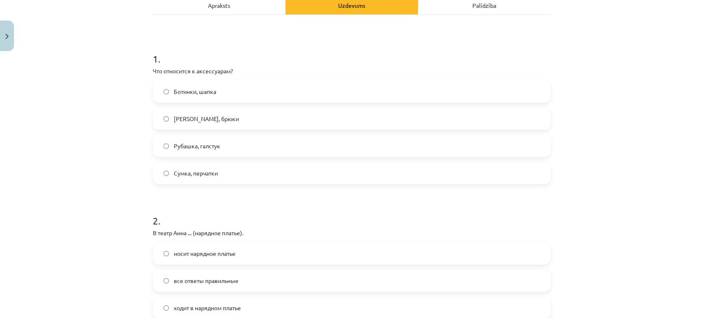
scroll to position [97, 0]
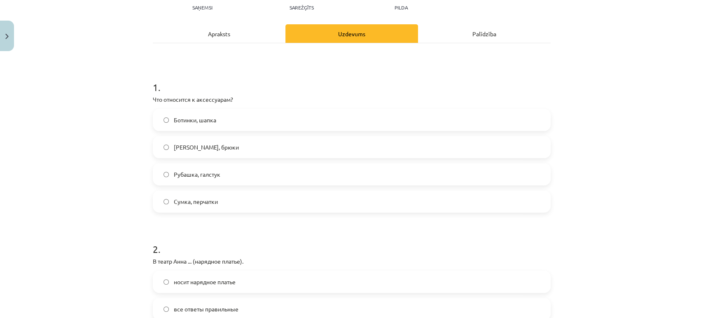
click at [214, 197] on span "Сумка, перчатки" at bounding box center [196, 201] width 44 height 9
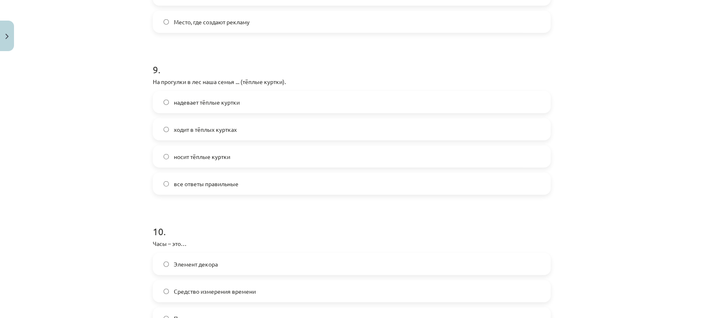
scroll to position [1543, 0]
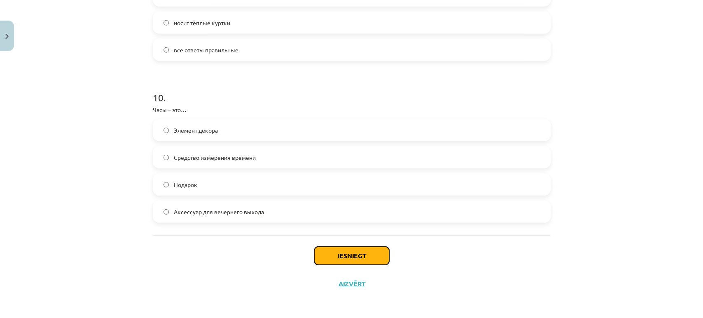
click at [349, 257] on button "Iesniegt" at bounding box center [351, 256] width 75 height 18
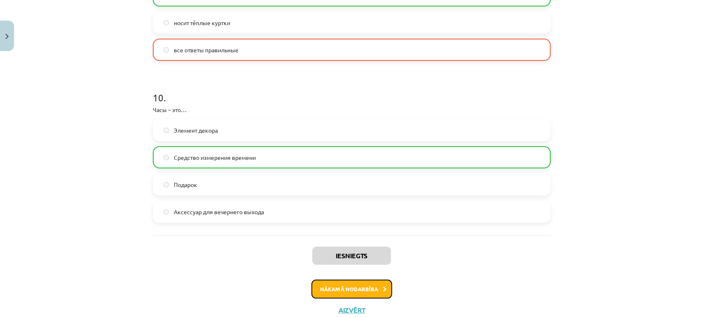
click at [339, 288] on button "Nākamā nodarbība" at bounding box center [351, 289] width 81 height 19
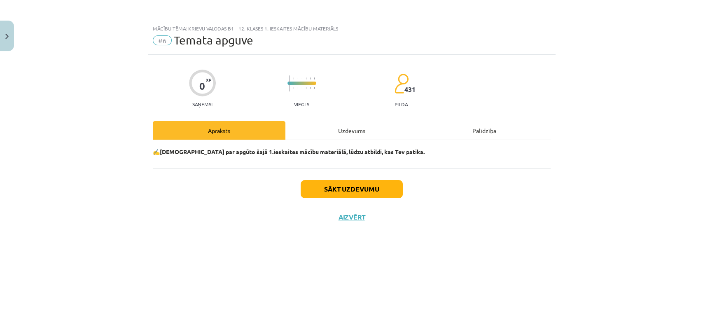
scroll to position [0, 0]
click at [360, 190] on button "Sākt uzdevumu" at bounding box center [352, 189] width 102 height 18
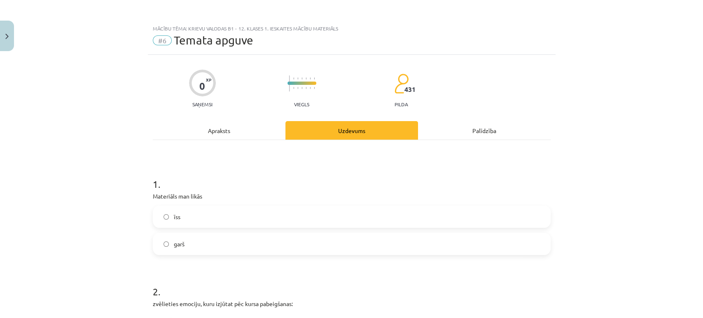
click at [224, 245] on label "garš" at bounding box center [352, 244] width 396 height 21
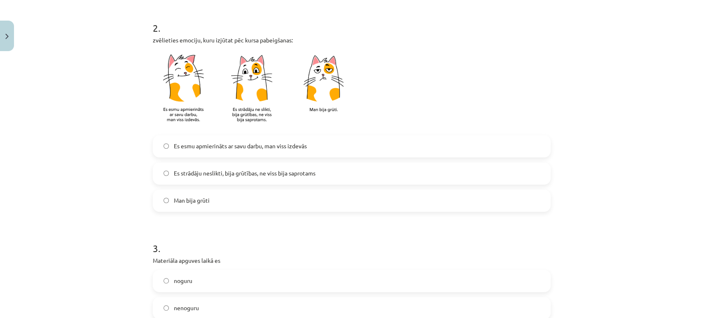
scroll to position [271, 0]
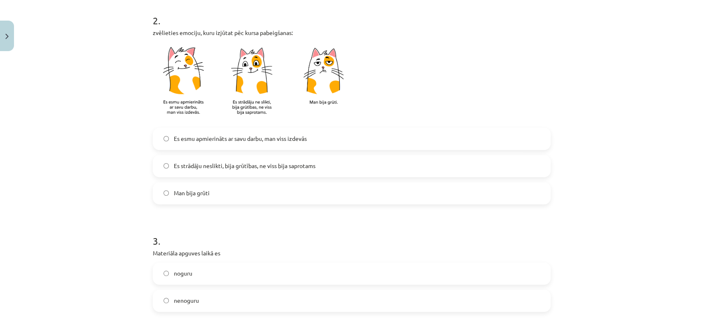
click at [264, 162] on span "Es strādāju neslikti, bija grūtības, ne viss bija saprotams" at bounding box center [245, 165] width 142 height 9
click at [298, 134] on span "Es esmu apmierināts ar savu darbu, man viss izdevās" at bounding box center [240, 138] width 133 height 9
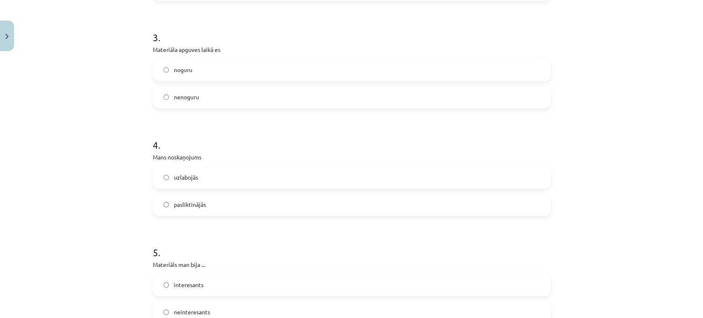
scroll to position [481, 0]
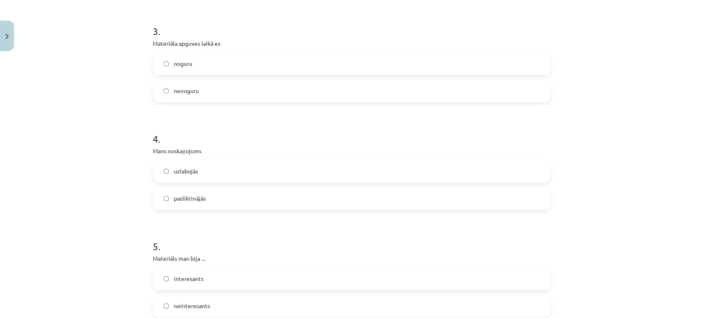
click at [241, 63] on label "noguru" at bounding box center [352, 64] width 396 height 21
click at [248, 170] on label "uzlabojās" at bounding box center [352, 171] width 396 height 21
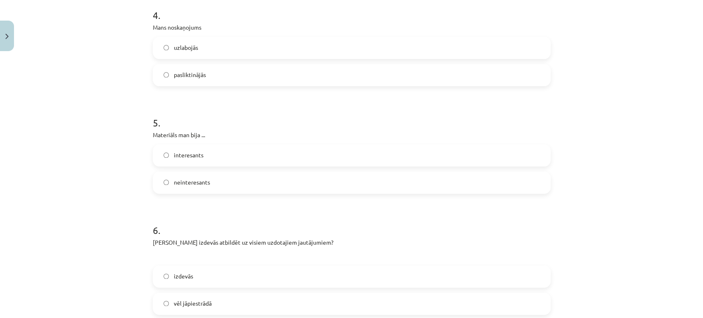
scroll to position [610, 0]
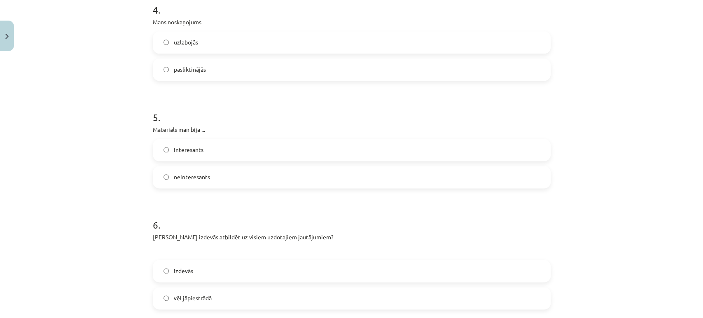
click at [258, 132] on p "Materiāls man bija ..." at bounding box center [352, 129] width 398 height 9
click at [259, 145] on label "interesants" at bounding box center [352, 150] width 396 height 21
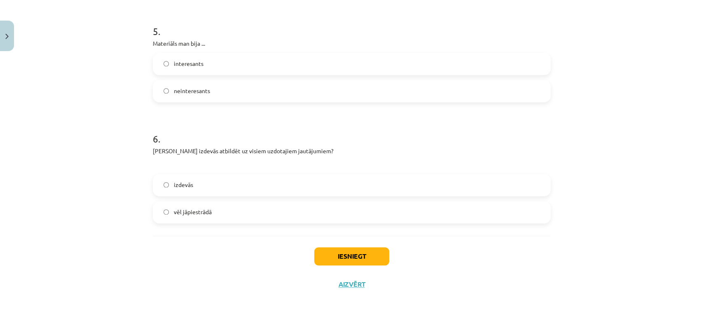
click at [266, 187] on label "izdevās" at bounding box center [352, 185] width 396 height 21
click at [348, 255] on button "Iesniegt" at bounding box center [351, 256] width 75 height 18
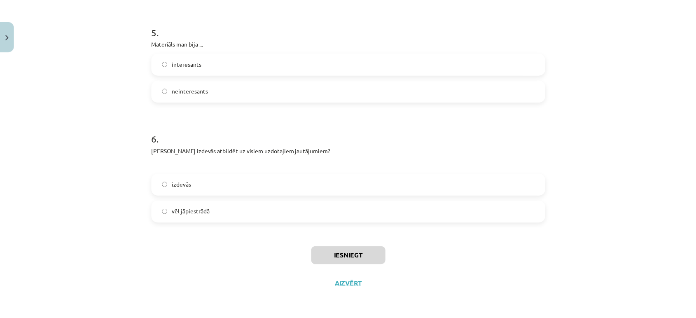
scroll to position [329, 0]
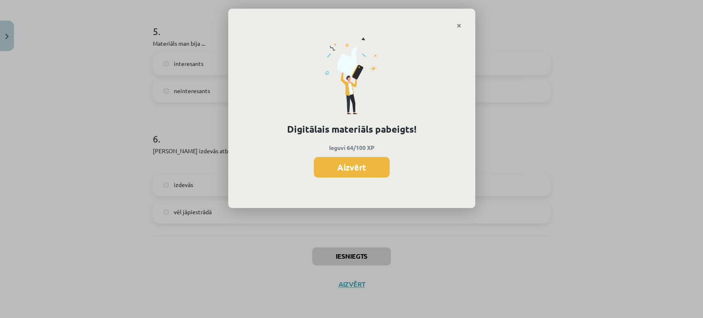
click at [499, 252] on div "Digitālais materiāls pabeigts! Ieguvi 64/100 XP Aizvērt" at bounding box center [351, 159] width 703 height 318
click at [343, 168] on button "Aizvērt" at bounding box center [352, 167] width 76 height 21
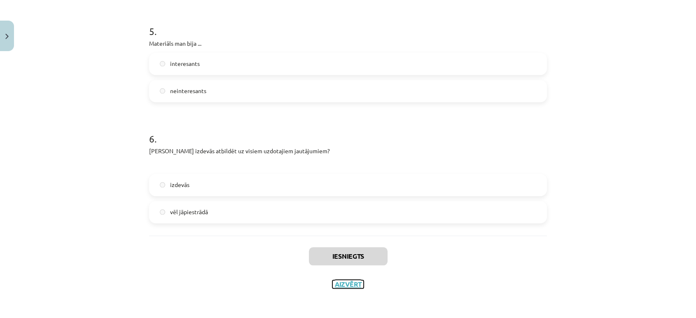
click at [347, 281] on button "Aizvērt" at bounding box center [347, 284] width 31 height 8
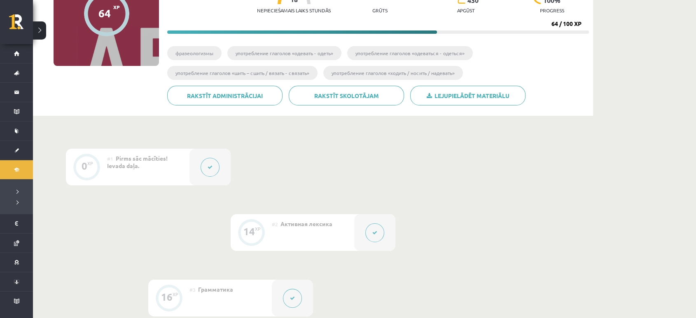
scroll to position [0, 0]
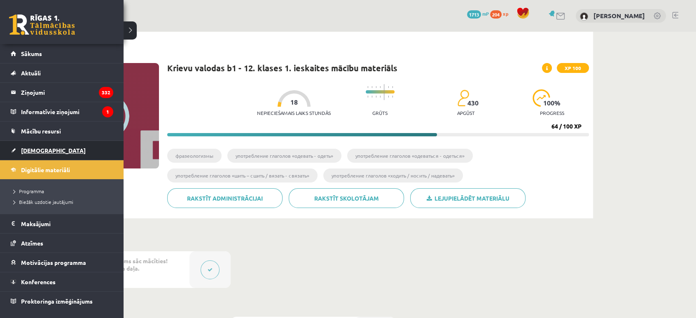
click at [39, 153] on link "[DEMOGRAPHIC_DATA]" at bounding box center [62, 150] width 103 height 19
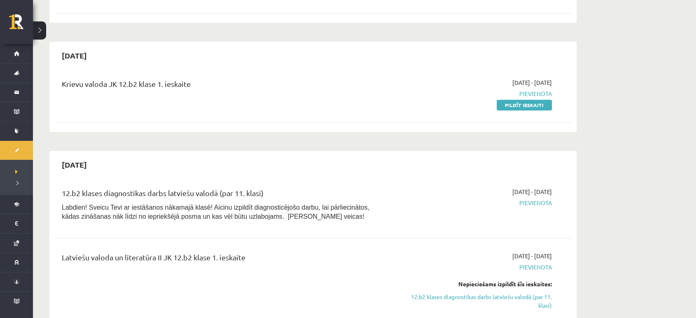
scroll to position [673, 0]
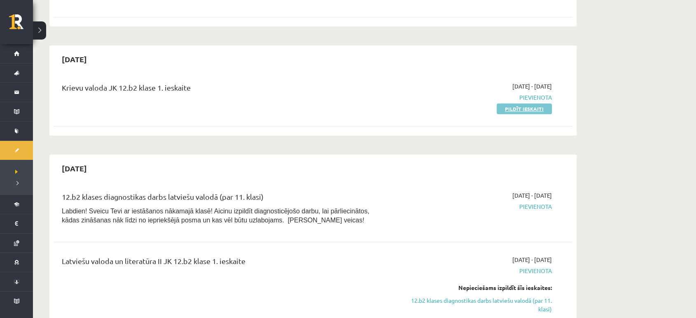
click at [512, 103] on link "Pildīt ieskaiti" at bounding box center [524, 108] width 55 height 11
